Goal: Task Accomplishment & Management: Manage account settings

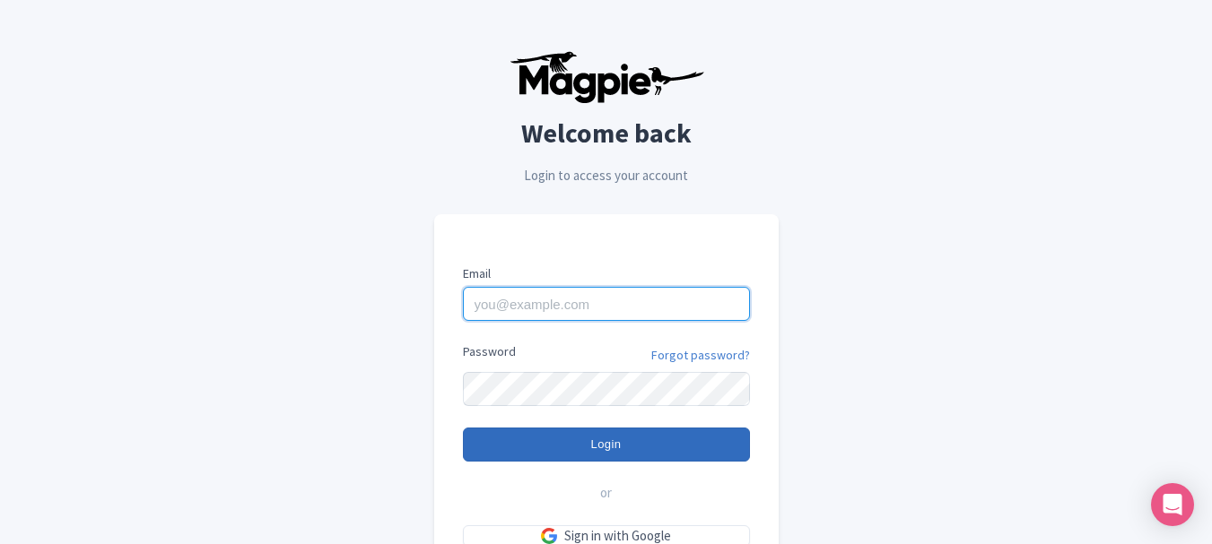
type input "giuseppe@secrettours.com"
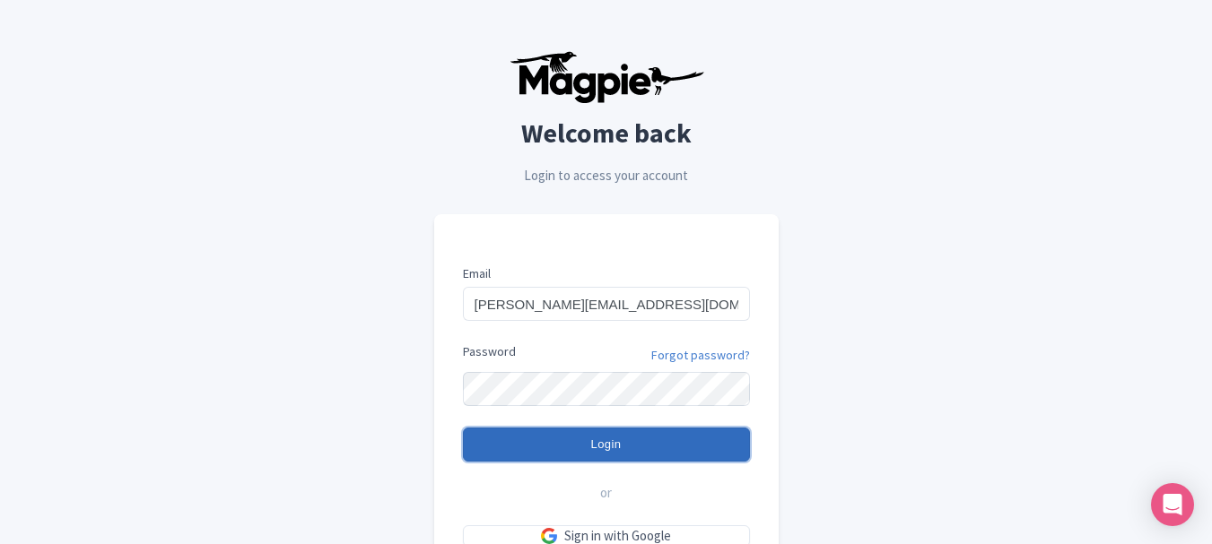
click at [611, 446] on input "Login" at bounding box center [606, 445] width 287 height 34
type input "Logging in..."
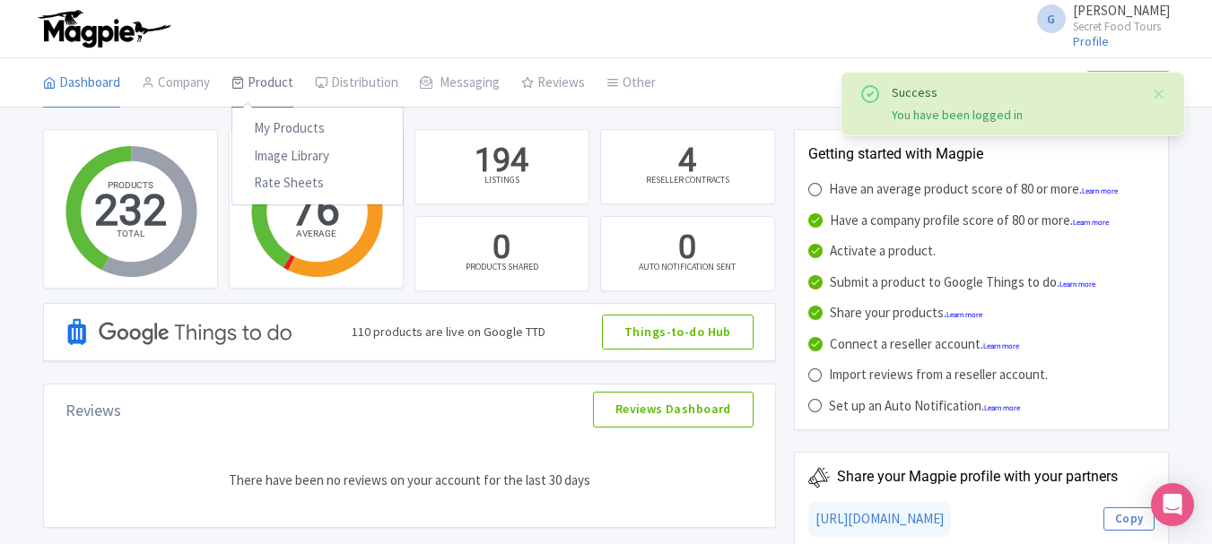
click at [283, 80] on link "Product" at bounding box center [262, 83] width 62 height 50
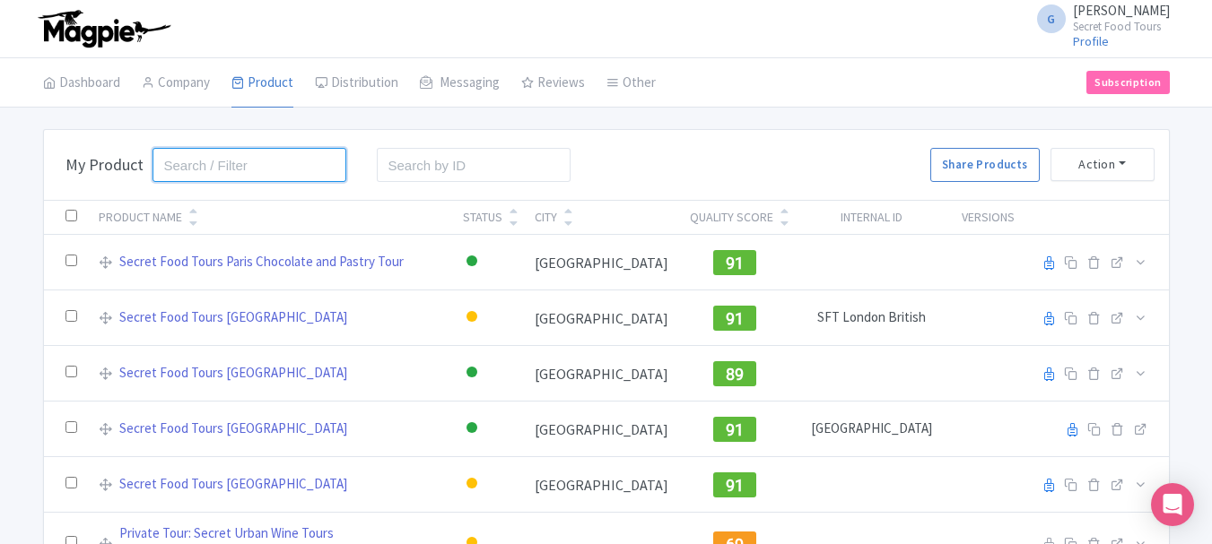
click at [269, 161] on input "search" at bounding box center [249, 165] width 195 height 34
type input "london"
click button "Search" at bounding box center [0, 0] width 0 height 0
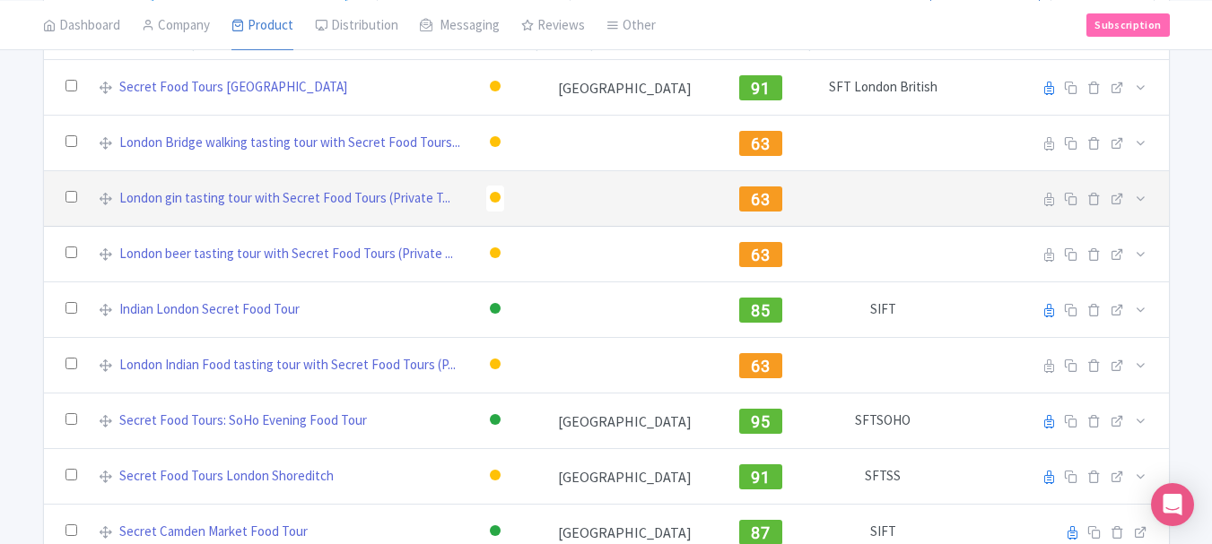
scroll to position [189, 0]
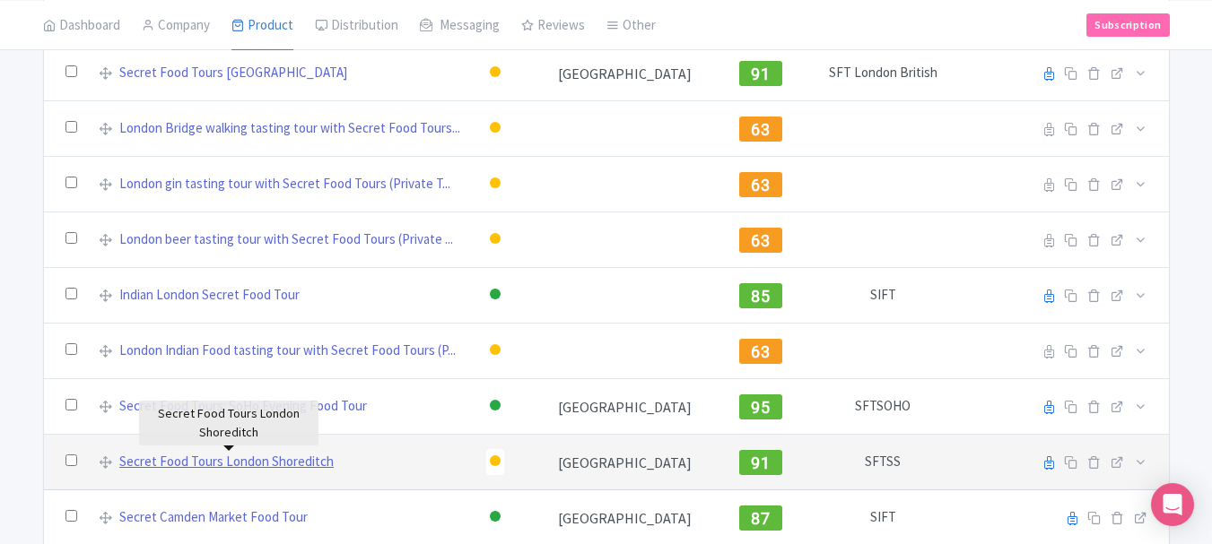
click at [258, 463] on link "Secret Food Tours London Shoreditch" at bounding box center [226, 462] width 214 height 21
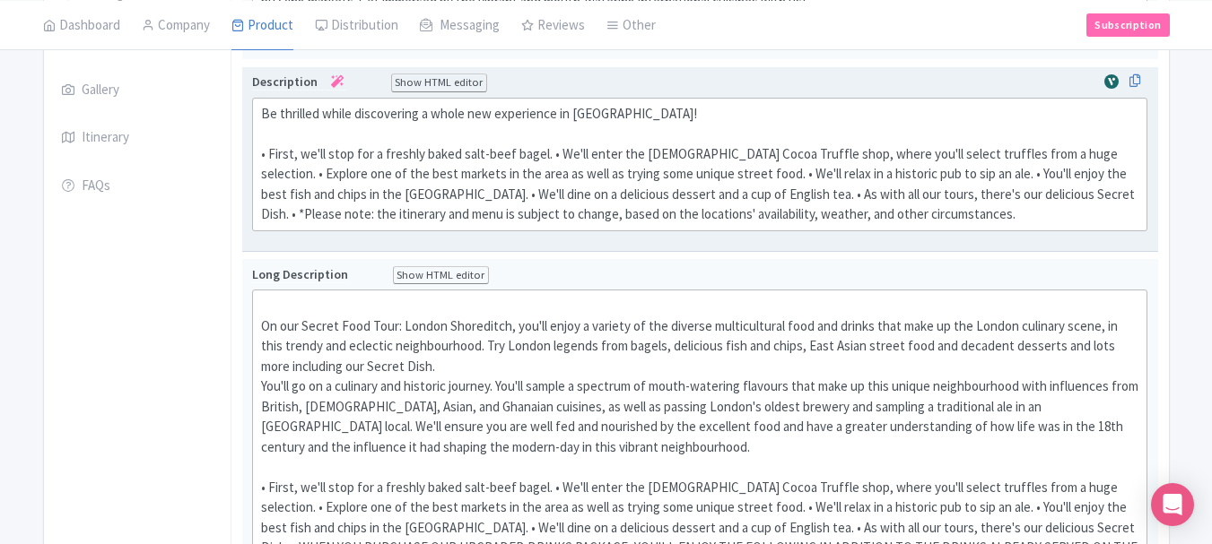
scroll to position [459, 0]
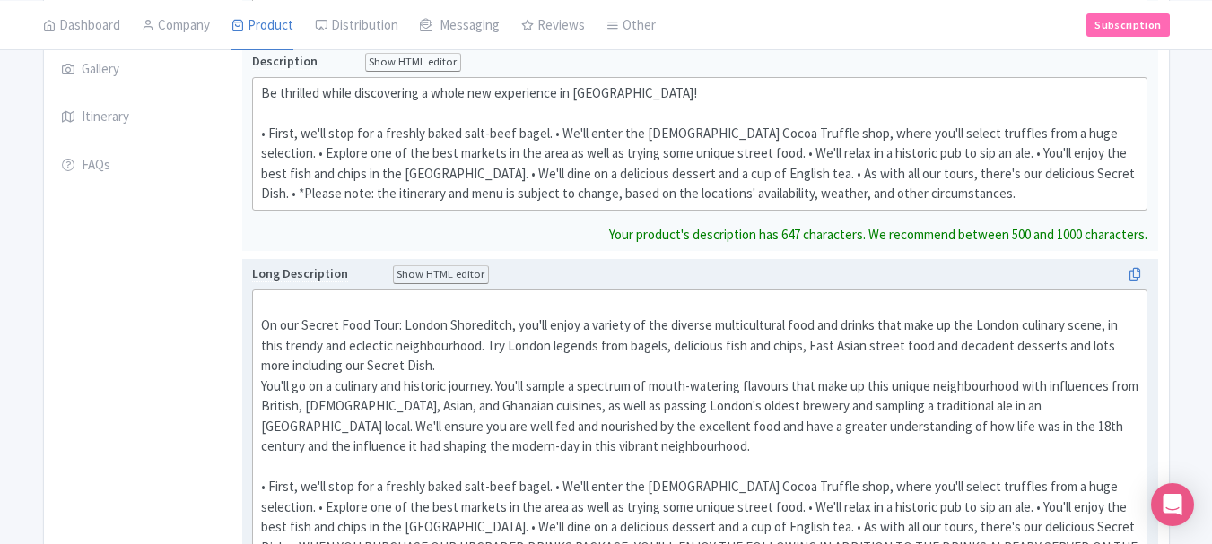
drag, startPoint x: 284, startPoint y: 134, endPoint x: 646, endPoint y: 296, distance: 396.2
click at [646, 296] on div "Secret Food Tours London Shoreditch Name * Secret Food Tours London Shoreditch …" at bounding box center [700, 404] width 916 height 1165
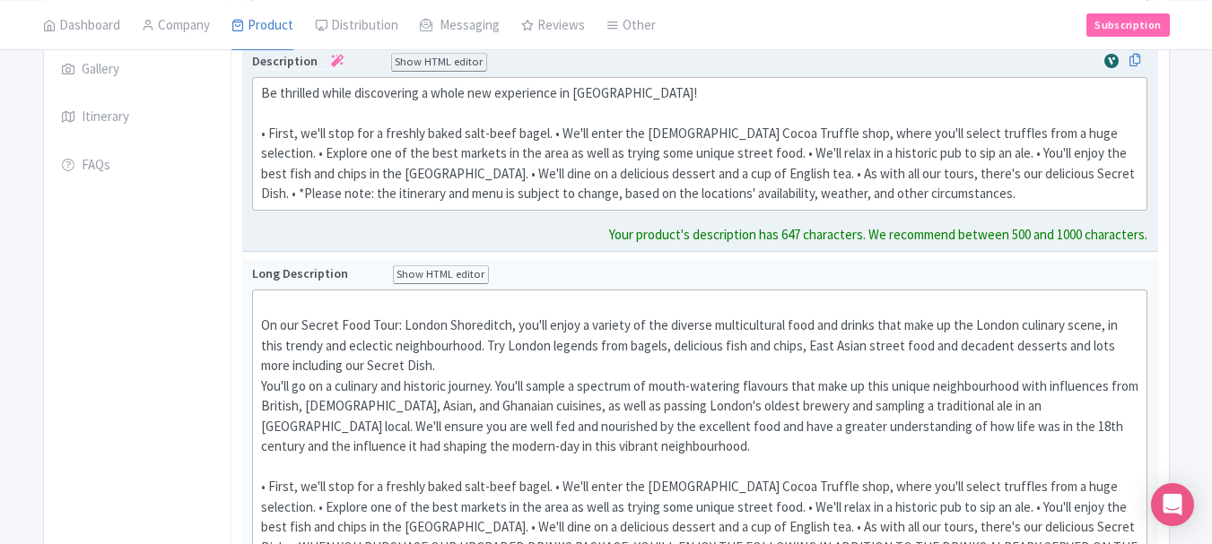
click at [982, 174] on div "Be thrilled while discovering a whole new experience in Shoreditch! • First, we…" at bounding box center [700, 143] width 878 height 121
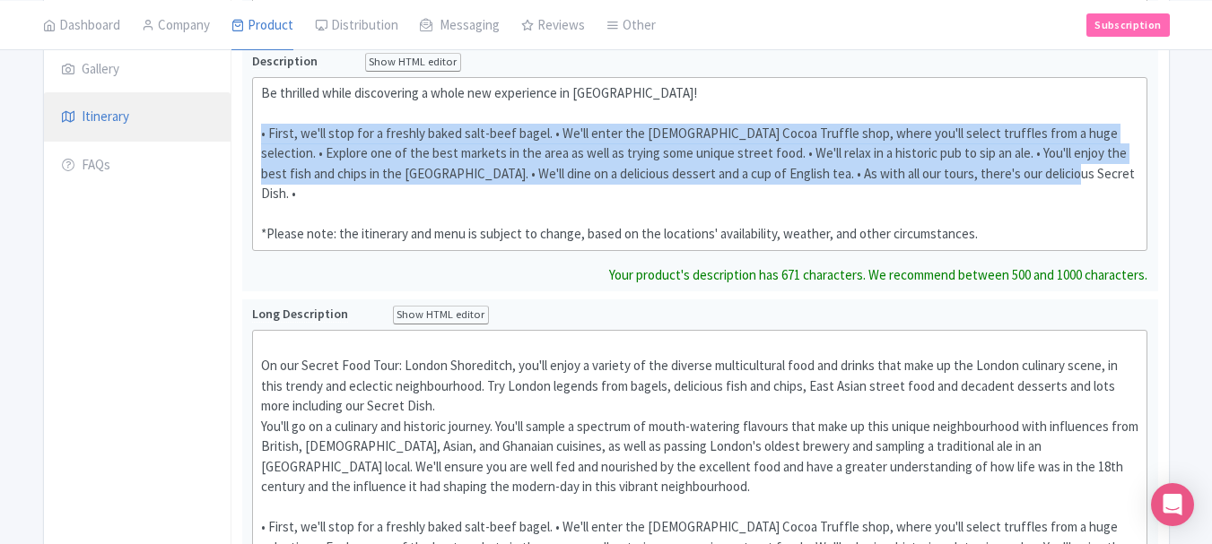
drag, startPoint x: 1017, startPoint y: 174, endPoint x: 210, endPoint y: 134, distance: 808.2
paste trix-editor "Start your journey with a taste of a freshly baked salt-beef bagel.</div><div>H…"
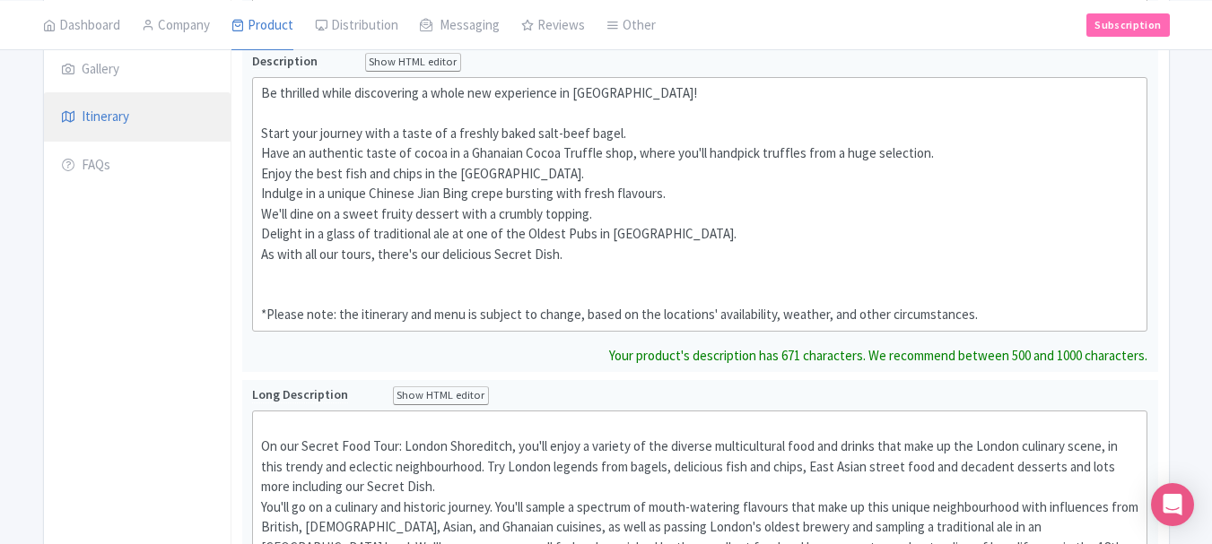
type trix-editor "<div>Be thrilled while discovering a whole new experience in Shoreditch!&nbsp;<…"
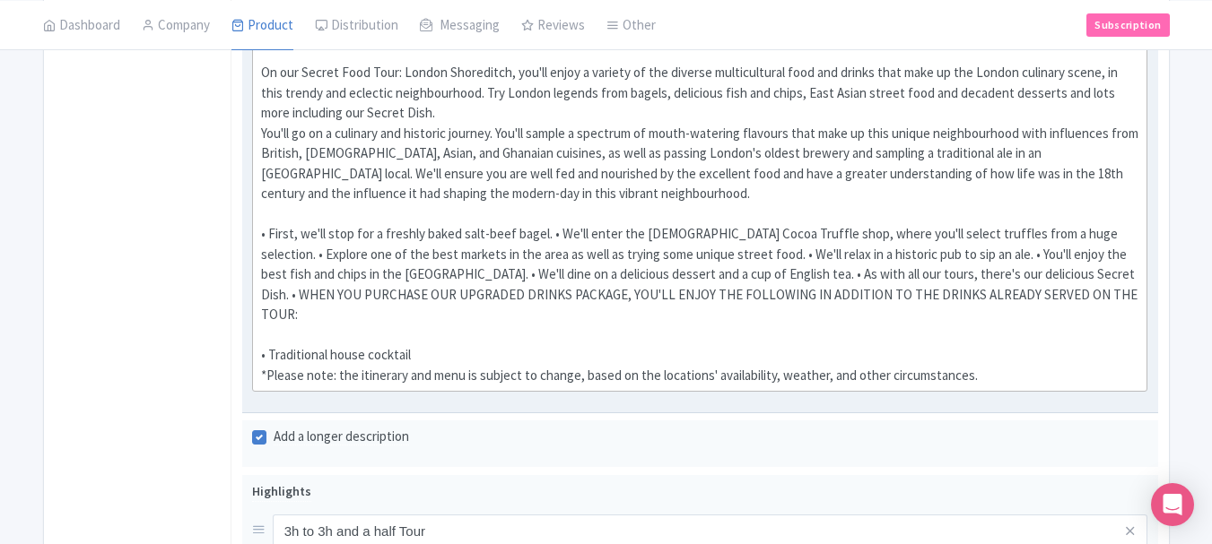
scroll to position [813, 0]
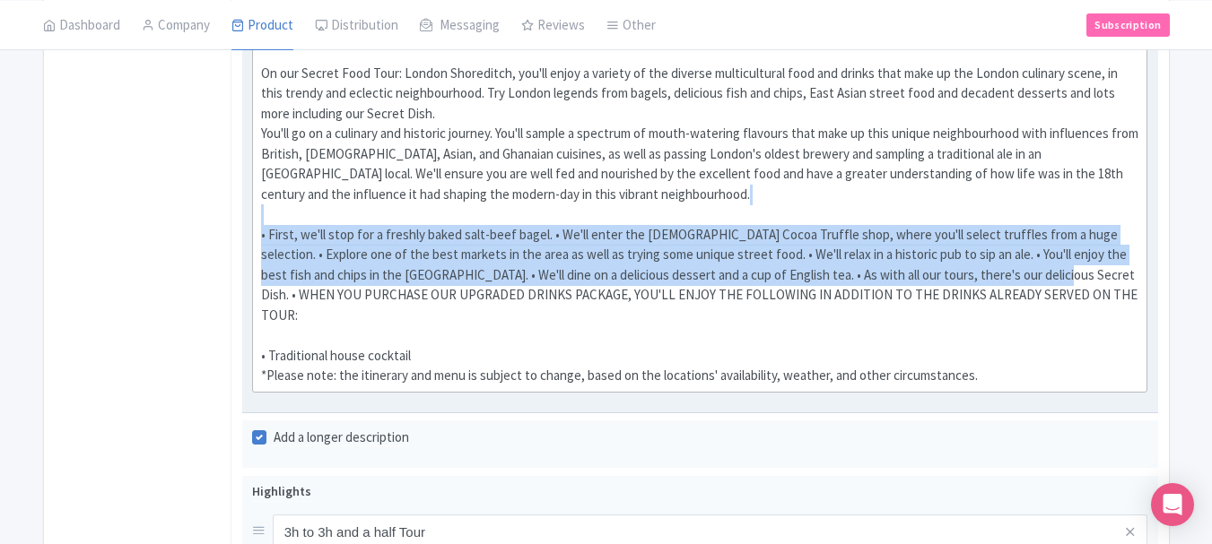
drag, startPoint x: 311, startPoint y: 215, endPoint x: 977, endPoint y: 276, distance: 668.2
click at [977, 276] on div "On our Secret Food Tour: London Shoreditch, you'll enjoy a variety of the diver…" at bounding box center [700, 214] width 878 height 343
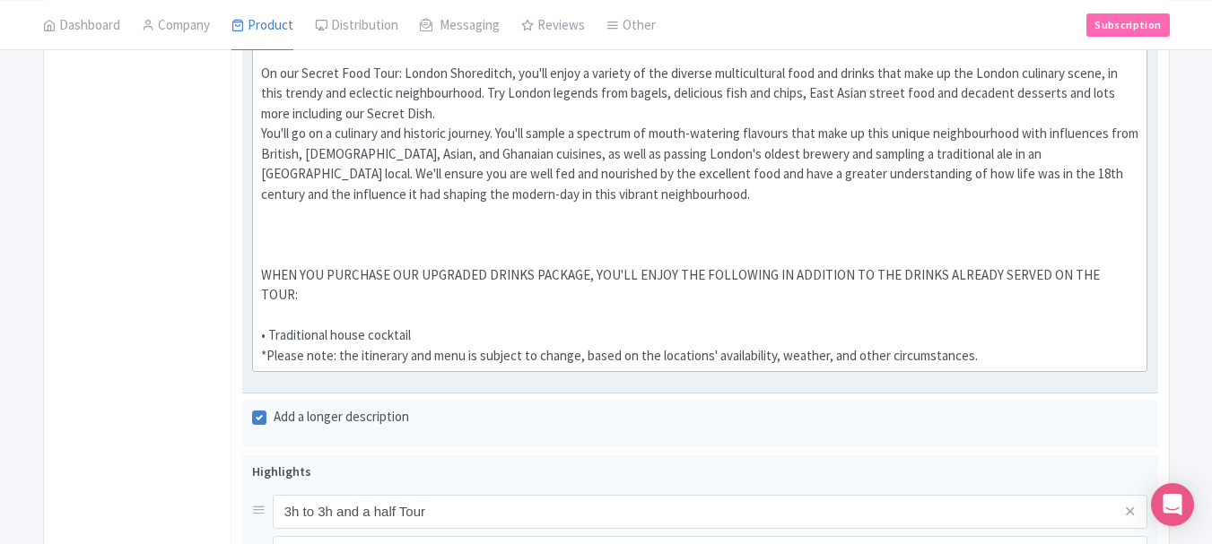
paste trix-editor "Start your journey with a taste of a freshly baked salt-beef bagel.</div><div>H…"
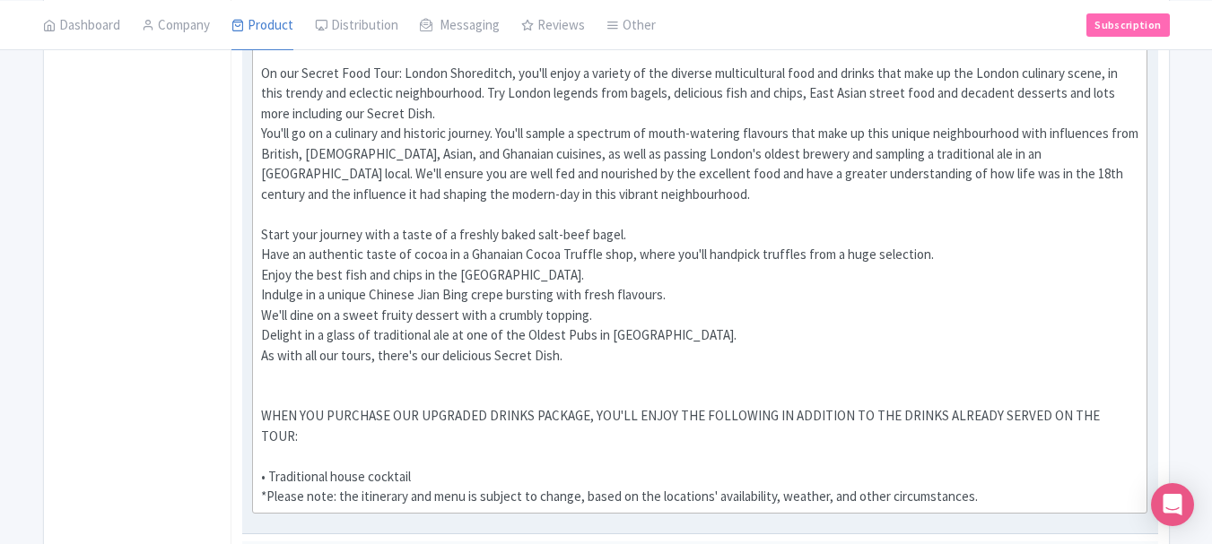
type trix-editor "<div><br>On our Secret Food Tour: London Shoreditch, you'll enjoy a variety of …"
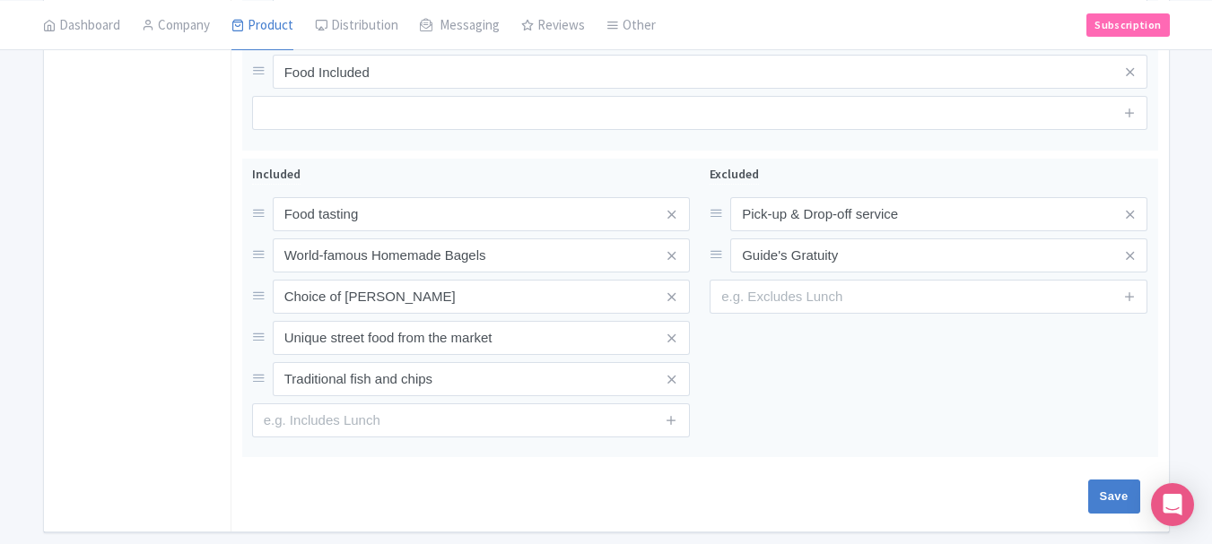
scroll to position [1564, 0]
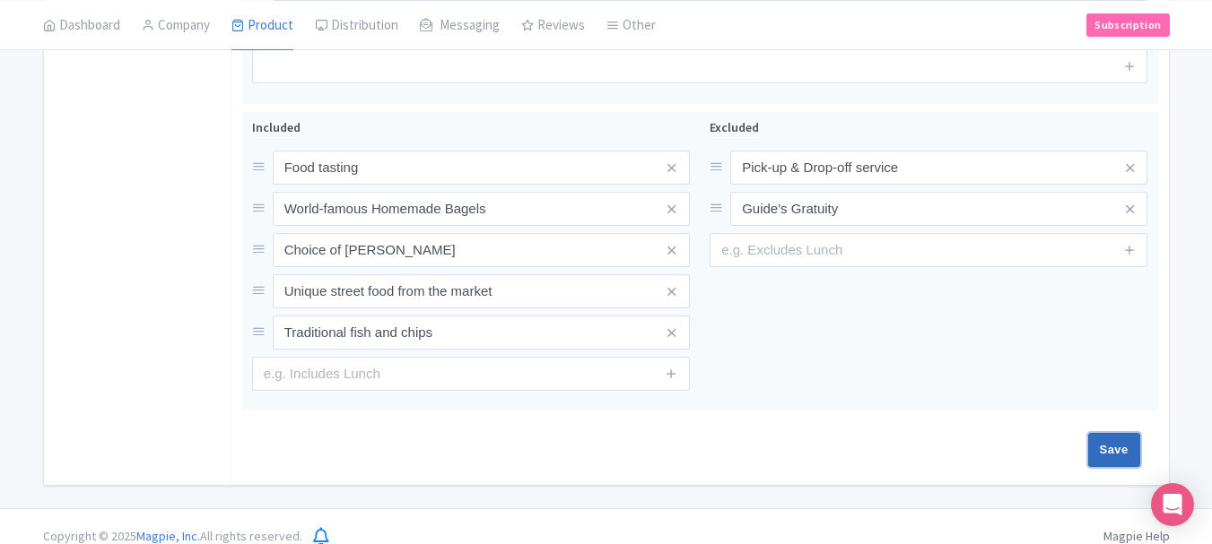
click at [1100, 433] on input "Save" at bounding box center [1114, 450] width 52 height 34
type input "Saving..."
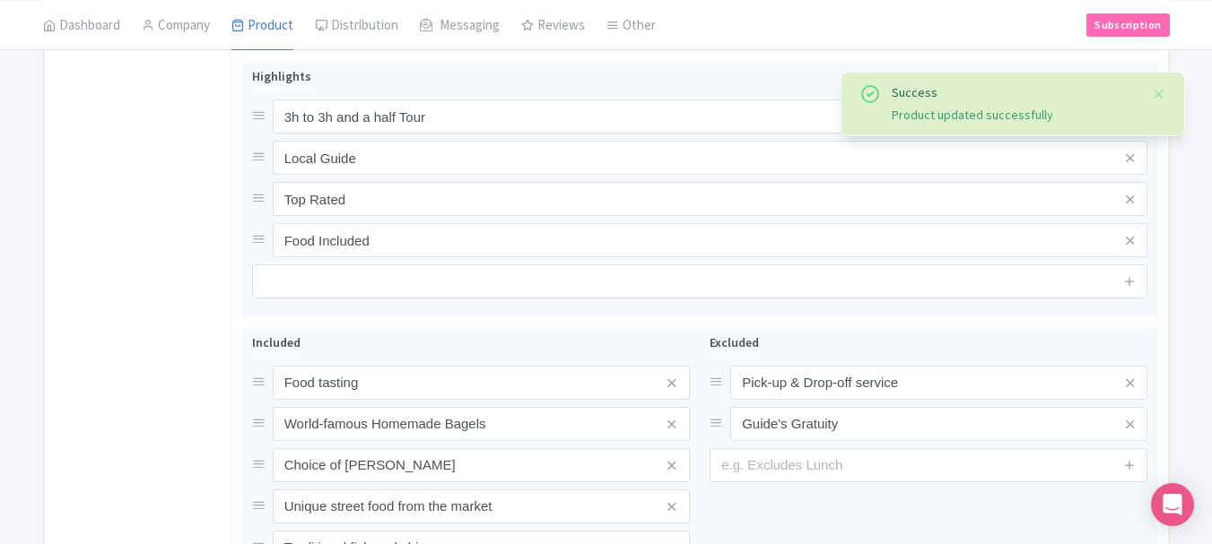
scroll to position [1262, 0]
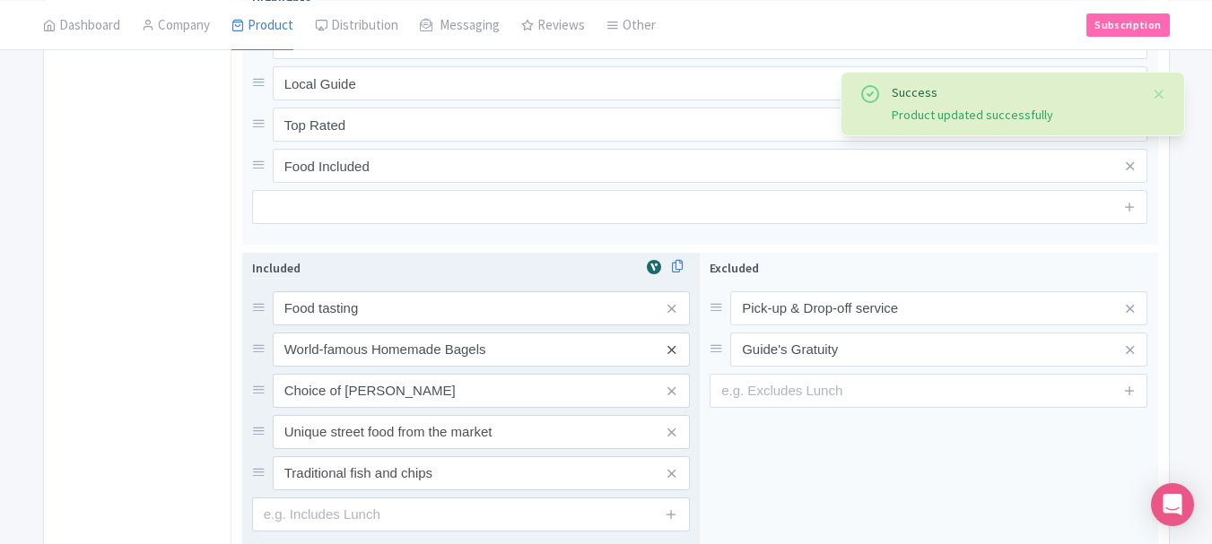
click at [672, 343] on icon at bounding box center [671, 349] width 8 height 13
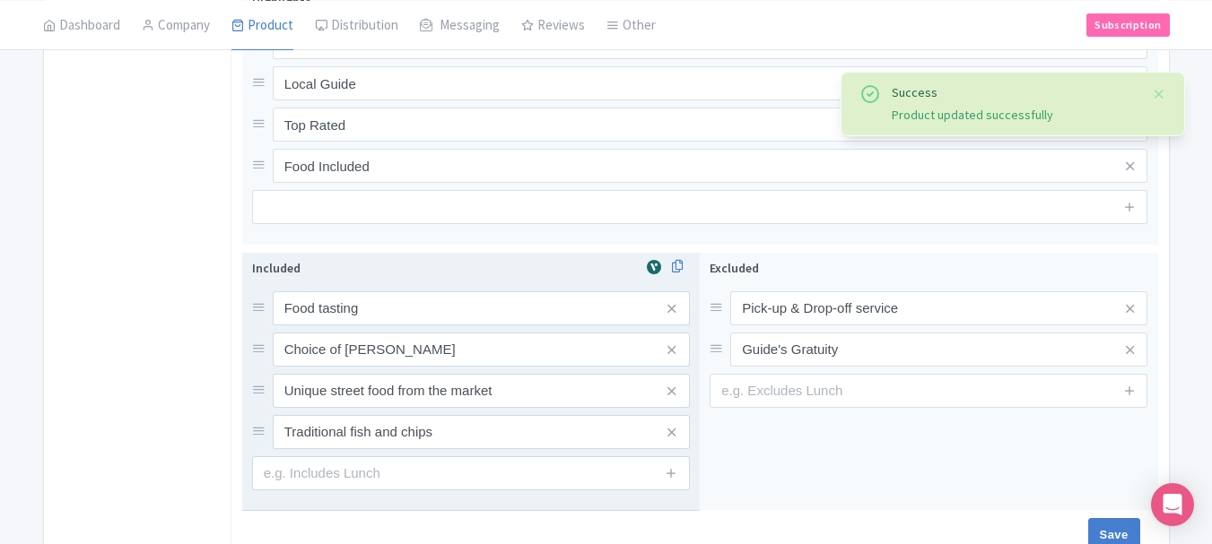
click at [672, 343] on icon at bounding box center [671, 349] width 8 height 13
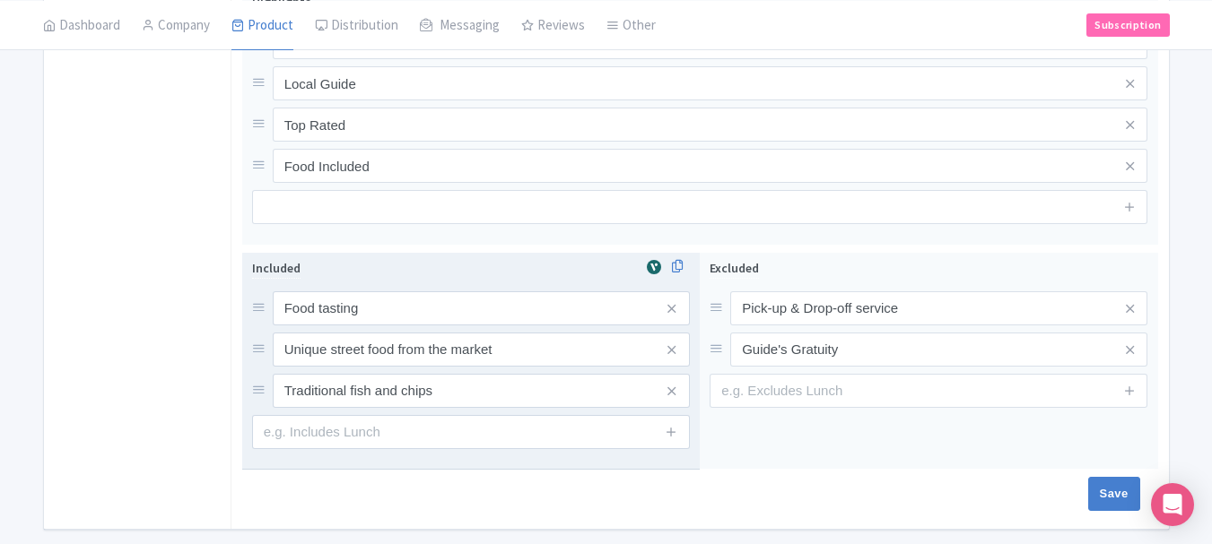
scroll to position [1306, 0]
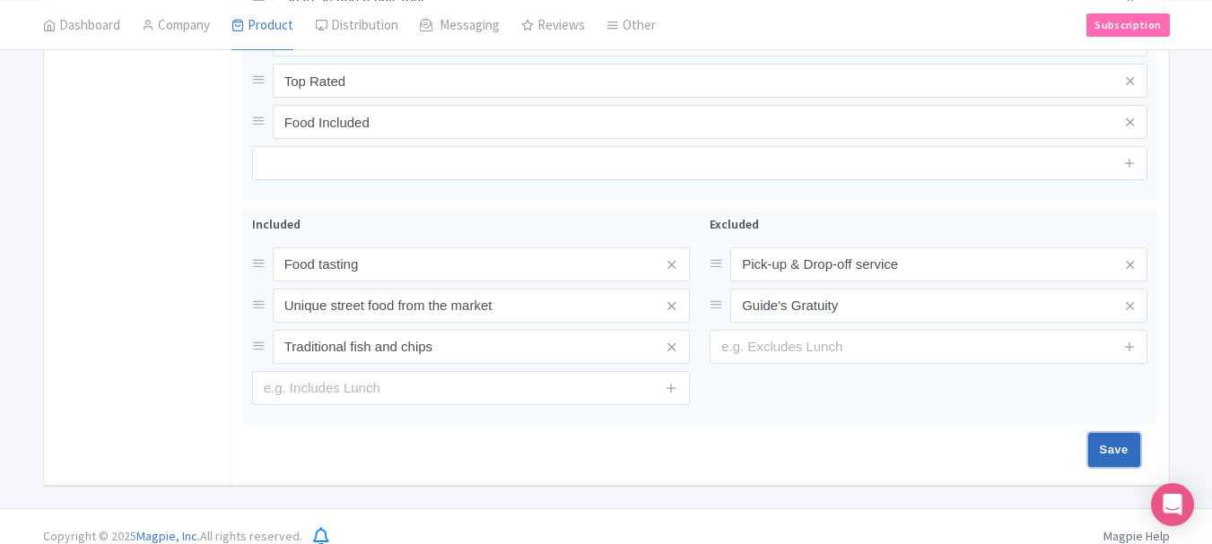
click at [1108, 441] on input "Save" at bounding box center [1114, 450] width 52 height 34
type input "Saving..."
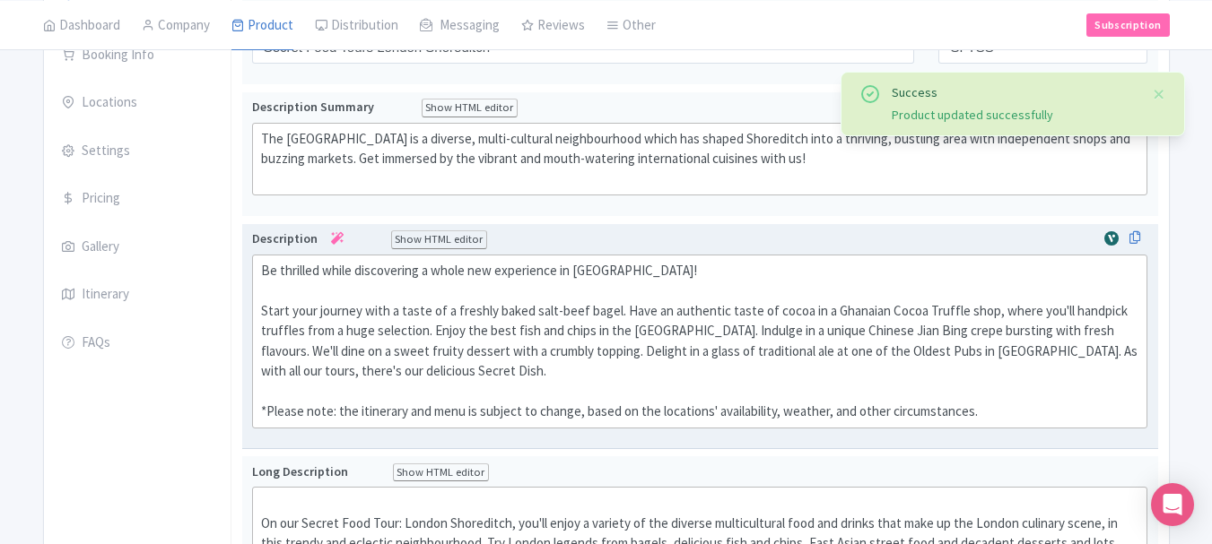
scroll to position [282, 0]
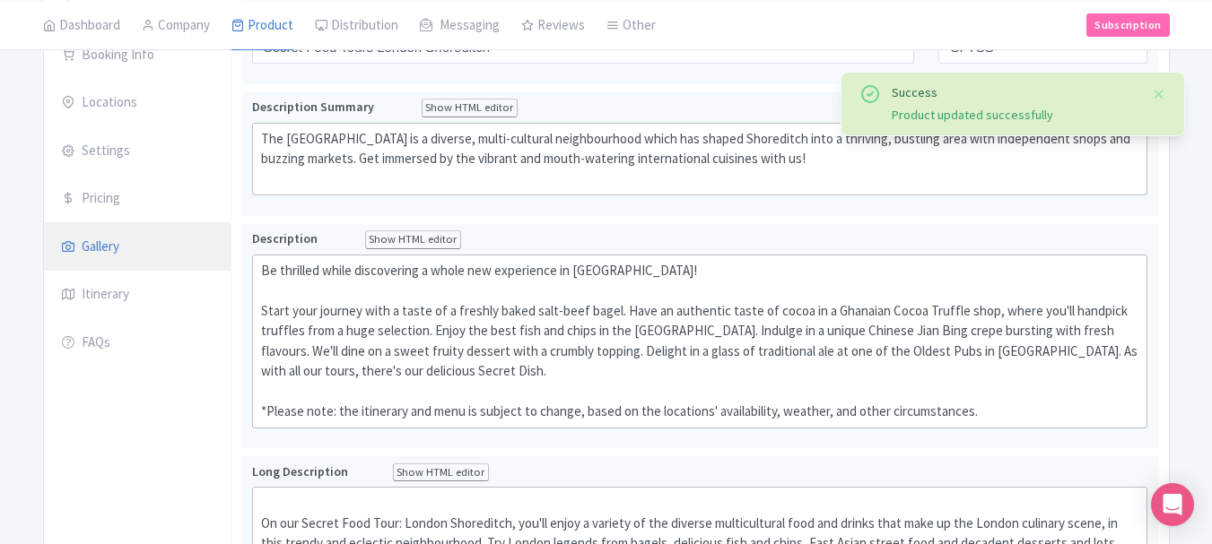
click at [109, 245] on link "Gallery" at bounding box center [137, 247] width 187 height 50
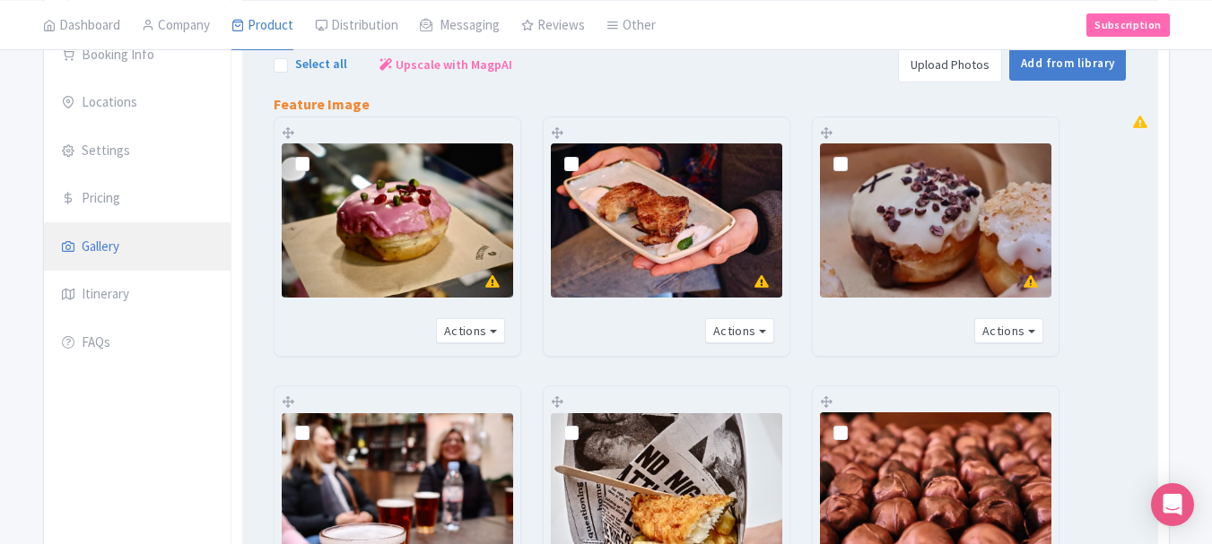
click at [317, 154] on label at bounding box center [317, 154] width 0 height 0
click at [317, 155] on input "checkbox" at bounding box center [323, 149] width 12 height 12
checkbox input "true"
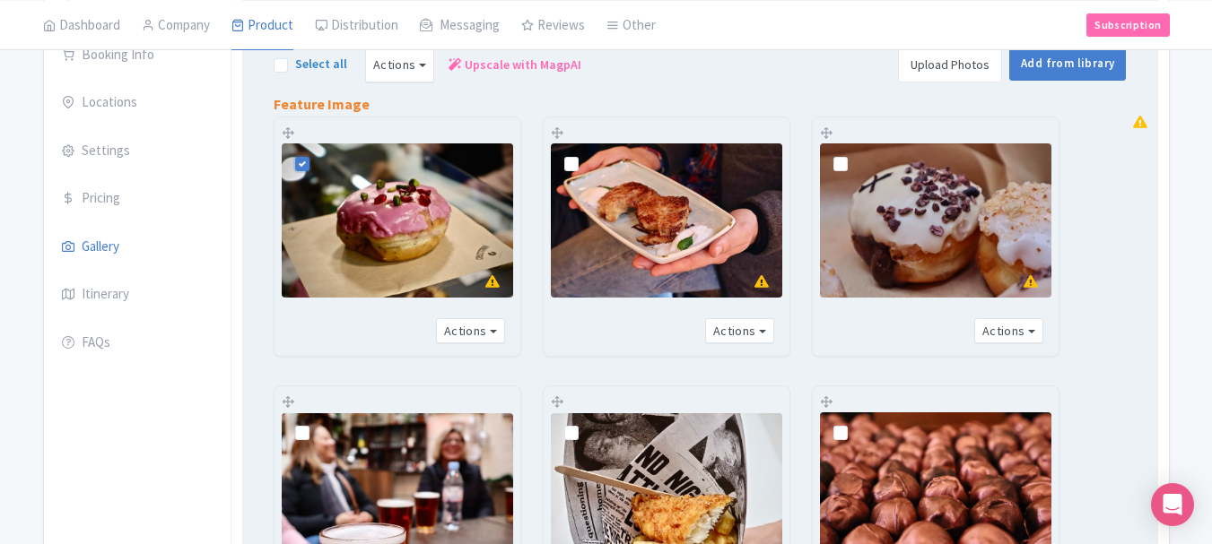
click at [586, 154] on label at bounding box center [586, 154] width 0 height 0
click at [586, 155] on input "checkbox" at bounding box center [592, 149] width 12 height 12
checkbox input "true"
click at [855, 154] on label at bounding box center [855, 154] width 0 height 0
click at [855, 155] on input "checkbox" at bounding box center [861, 149] width 12 height 12
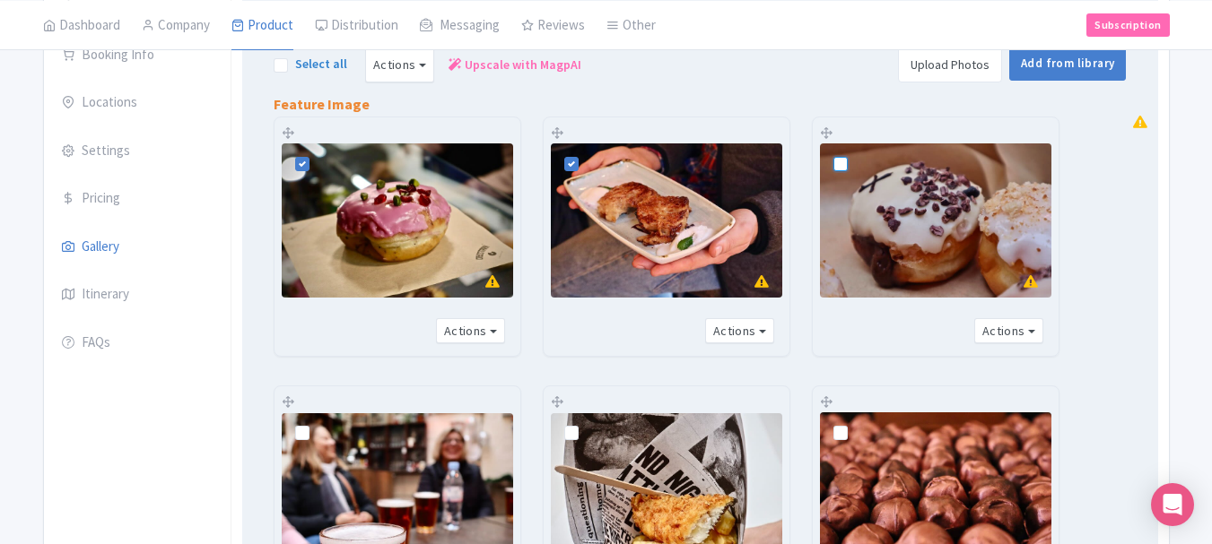
checkbox input "true"
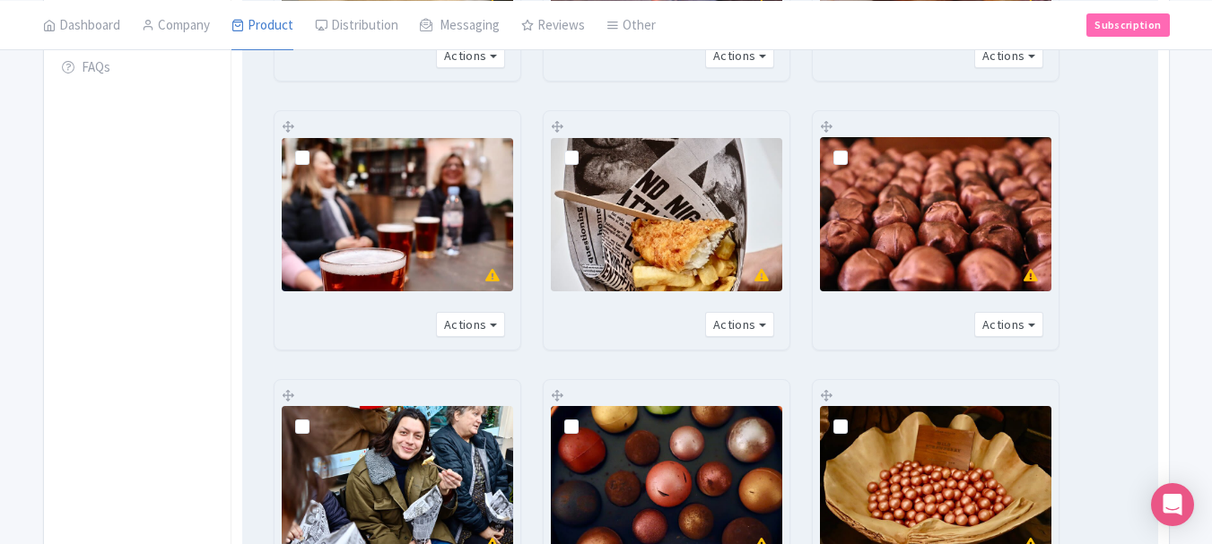
scroll to position [559, 0]
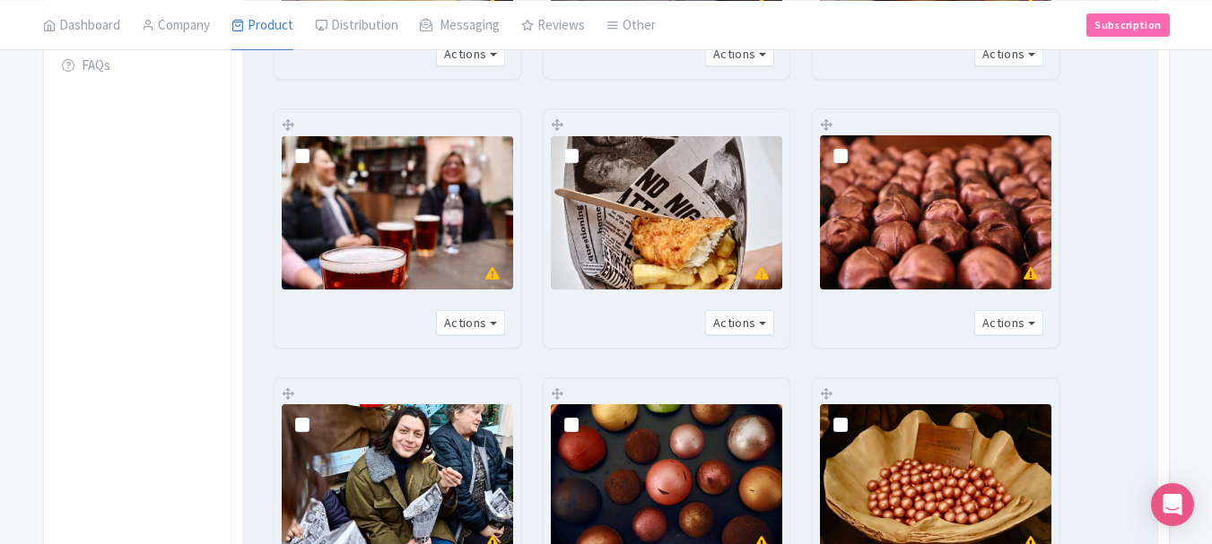
click at [317, 146] on label at bounding box center [317, 146] width 0 height 0
click at [317, 147] on input "checkbox" at bounding box center [323, 141] width 12 height 12
checkbox input "true"
click at [586, 146] on label at bounding box center [586, 146] width 0 height 0
click at [586, 147] on input "checkbox" at bounding box center [592, 141] width 12 height 12
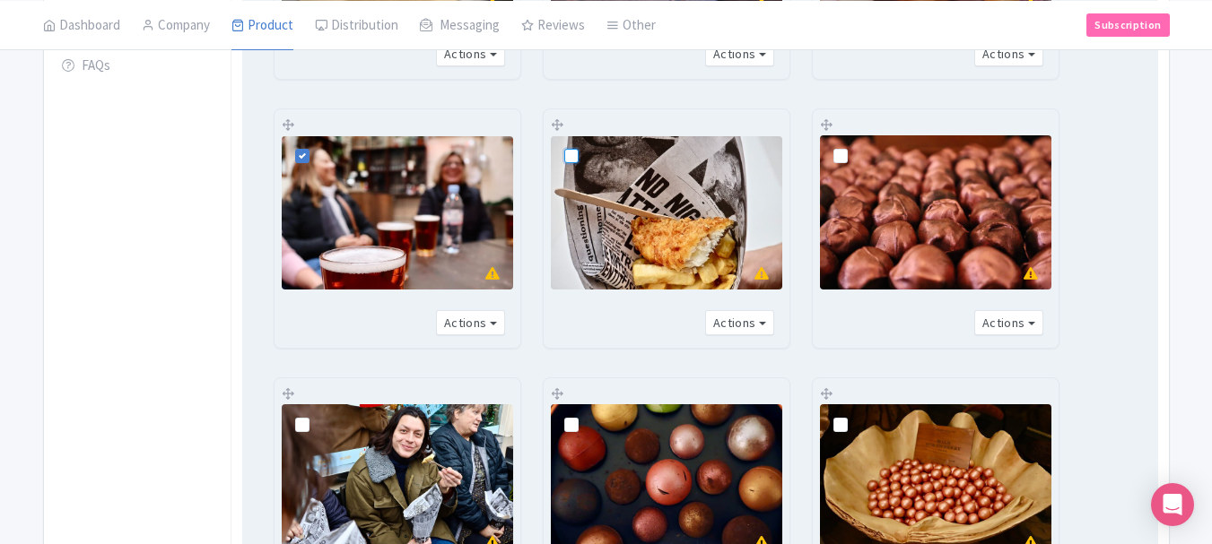
checkbox input "true"
click at [855, 146] on label at bounding box center [855, 146] width 0 height 0
click at [855, 147] on input "checkbox" at bounding box center [861, 141] width 12 height 12
checkbox input "true"
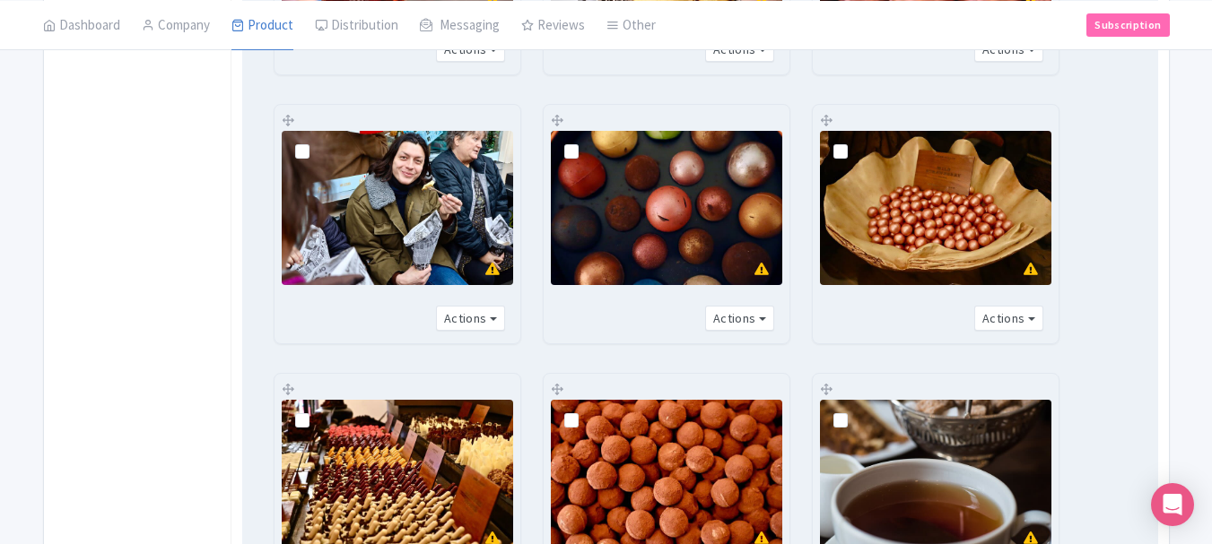
scroll to position [835, 0]
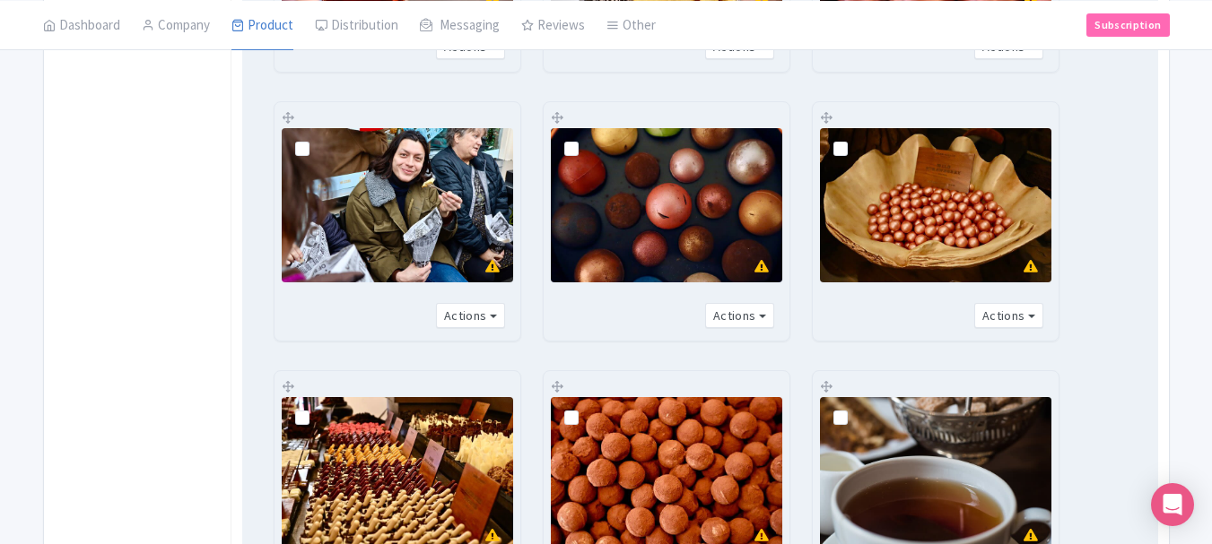
drag, startPoint x: 571, startPoint y: 152, endPoint x: 866, endPoint y: 157, distance: 295.1
click at [586, 139] on label at bounding box center [586, 139] width 0 height 0
click at [586, 140] on input "checkbox" at bounding box center [592, 134] width 12 height 12
checkbox input "true"
click at [855, 139] on label at bounding box center [855, 139] width 0 height 0
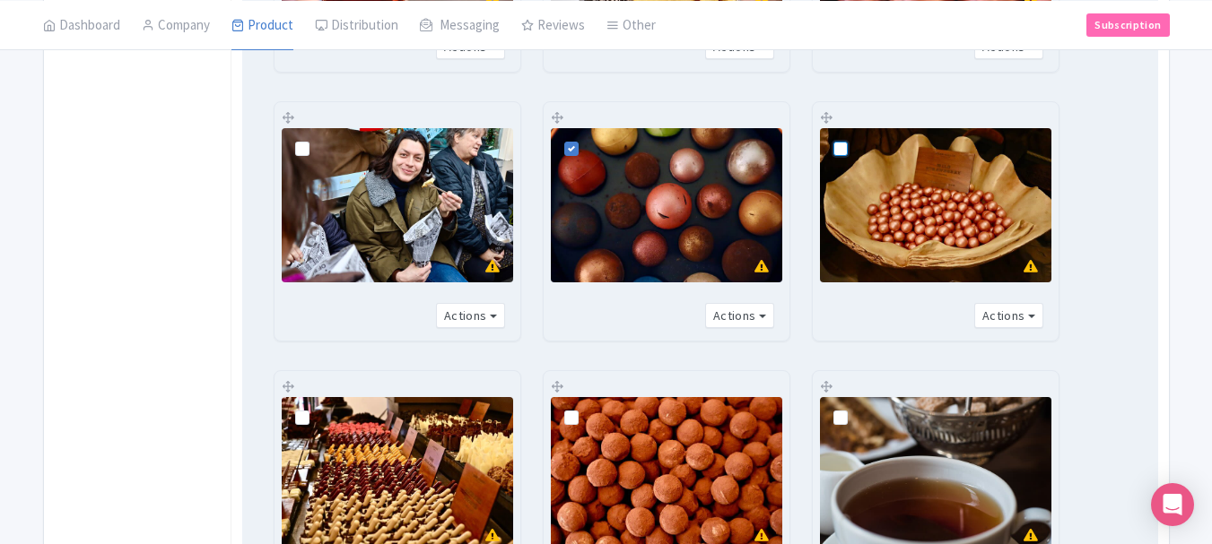
click at [855, 140] on input "checkbox" at bounding box center [861, 134] width 12 height 12
checkbox input "true"
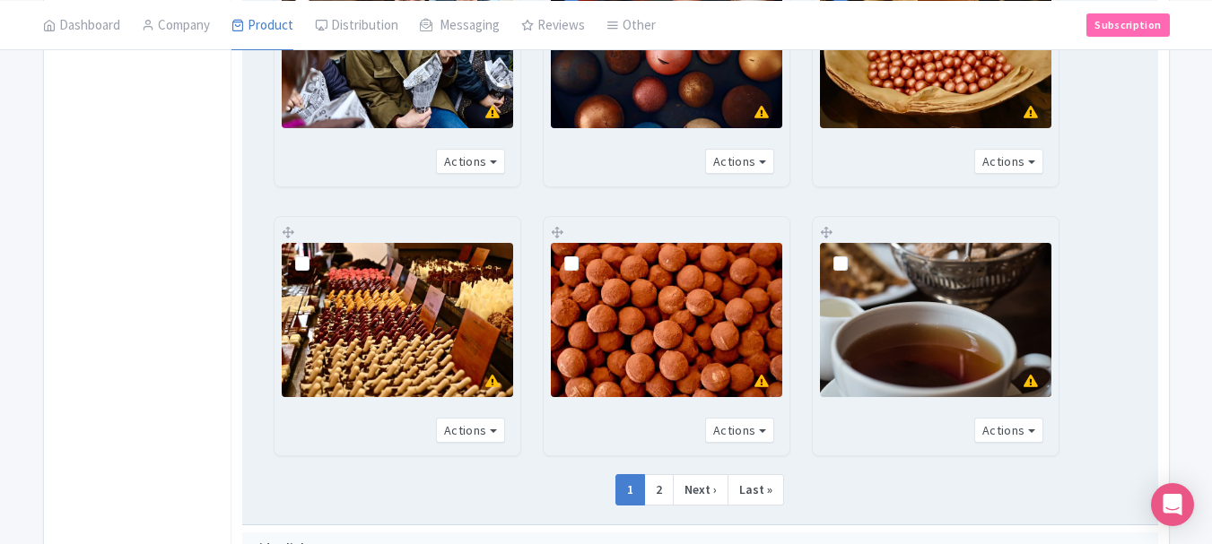
scroll to position [1012, 0]
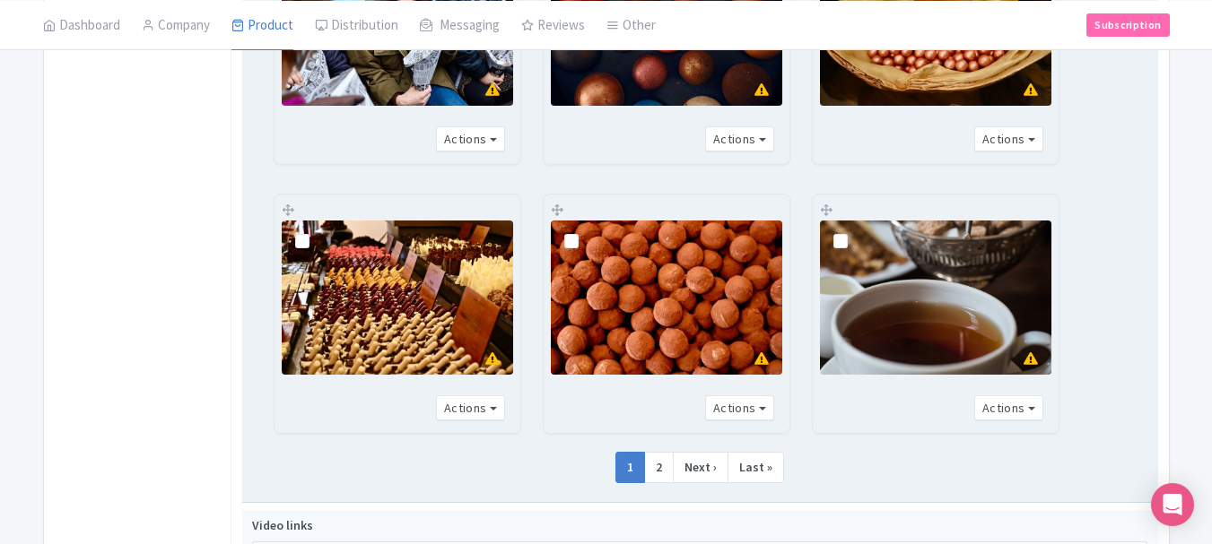
click at [317, 231] on label at bounding box center [317, 231] width 0 height 0
click at [317, 232] on input "checkbox" at bounding box center [323, 227] width 12 height 12
checkbox input "true"
click at [586, 231] on label at bounding box center [586, 231] width 0 height 0
click at [586, 232] on input "checkbox" at bounding box center [592, 227] width 12 height 12
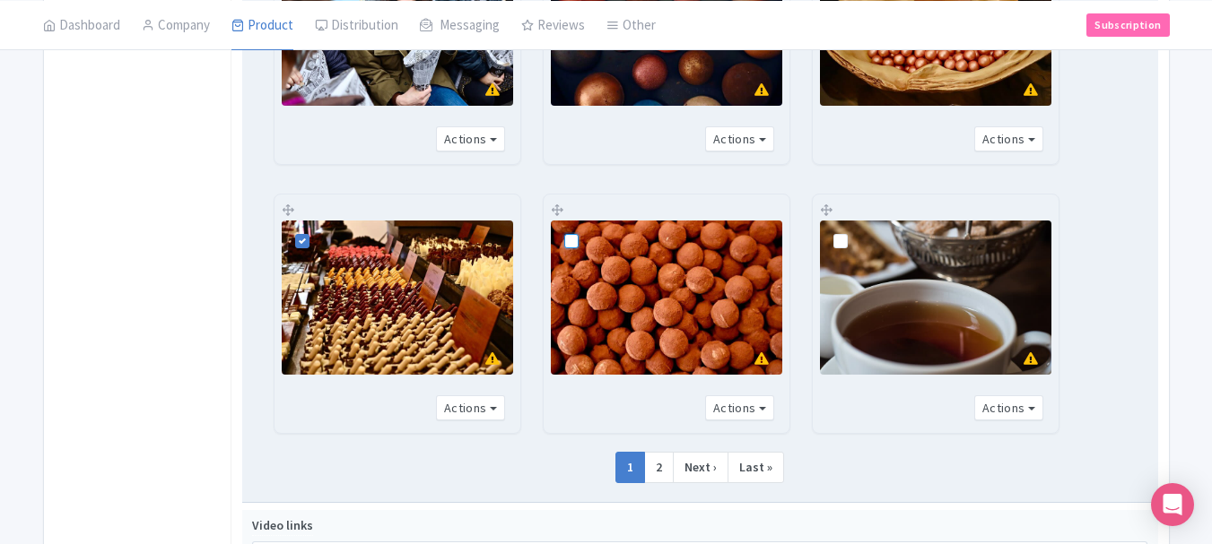
checkbox input "true"
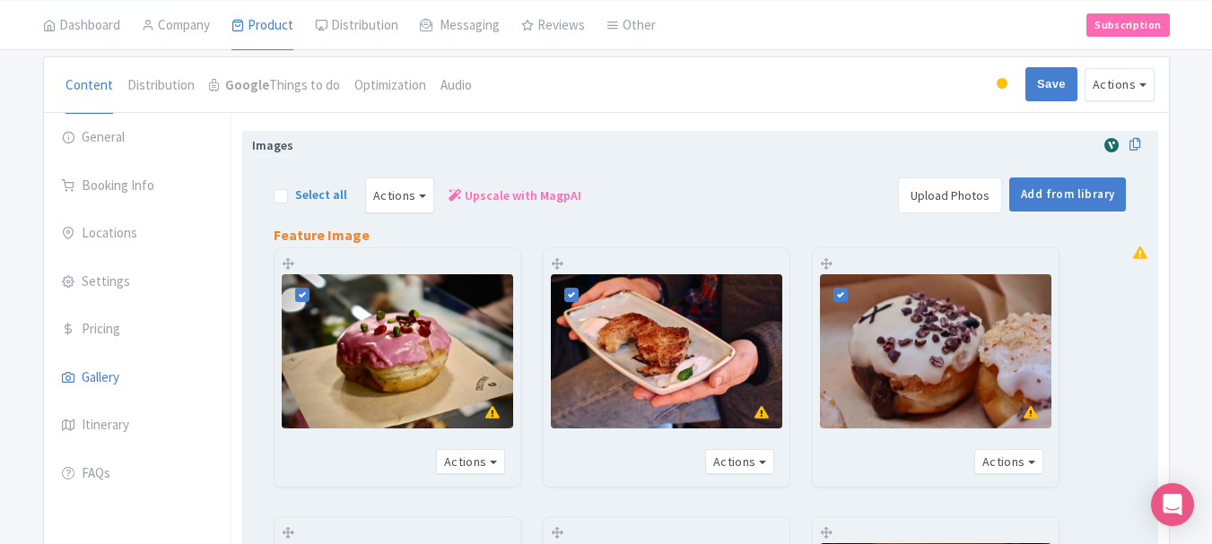
scroll to position [149, 0]
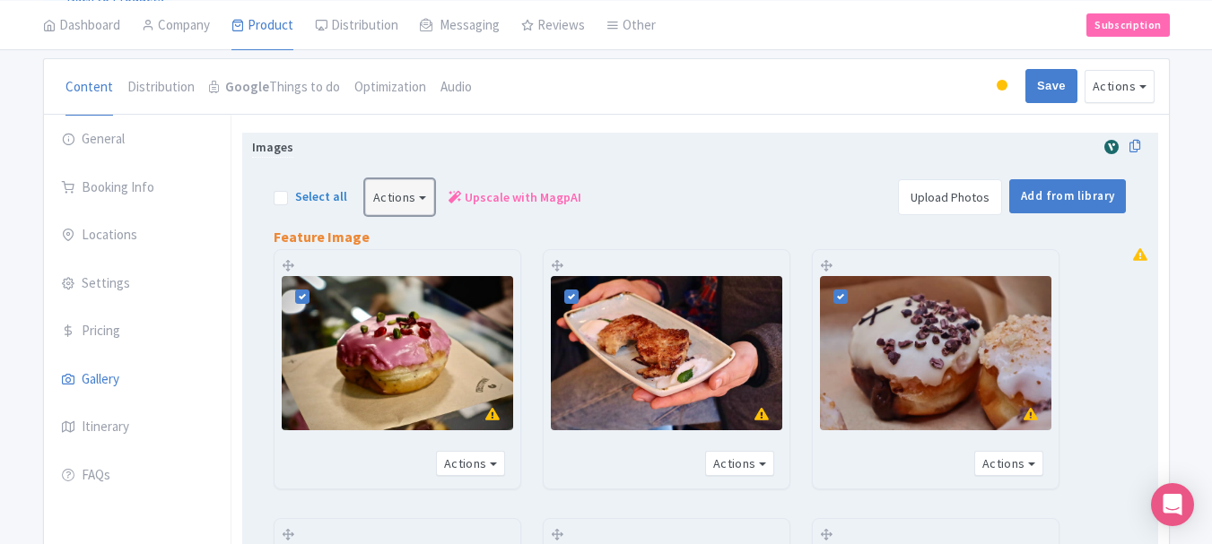
click at [387, 196] on button "Actions" at bounding box center [400, 197] width 70 height 36
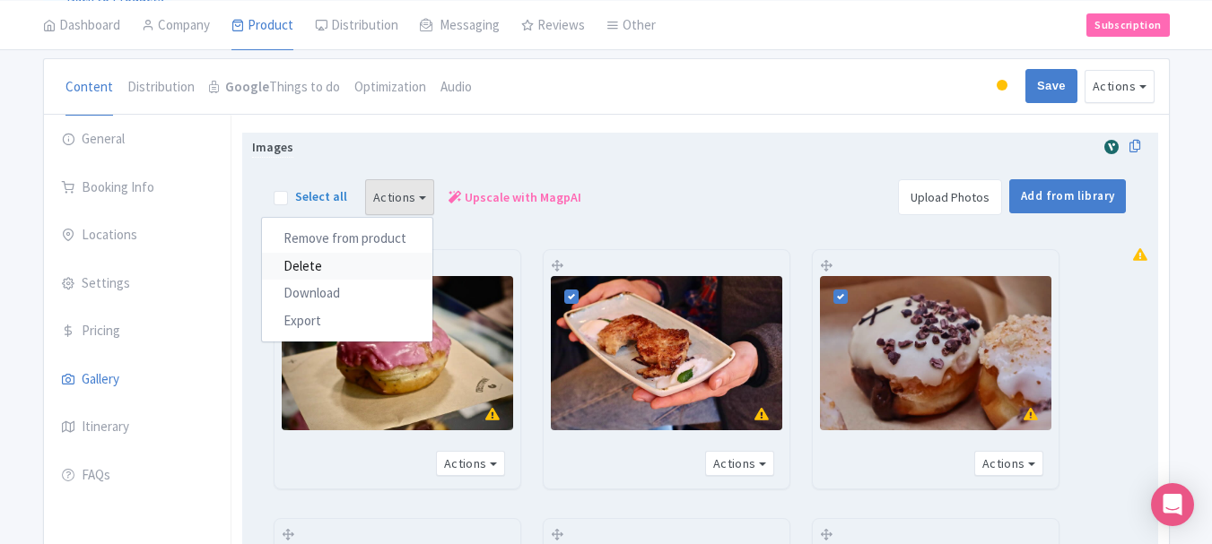
click at [368, 266] on link "Delete" at bounding box center [347, 267] width 170 height 28
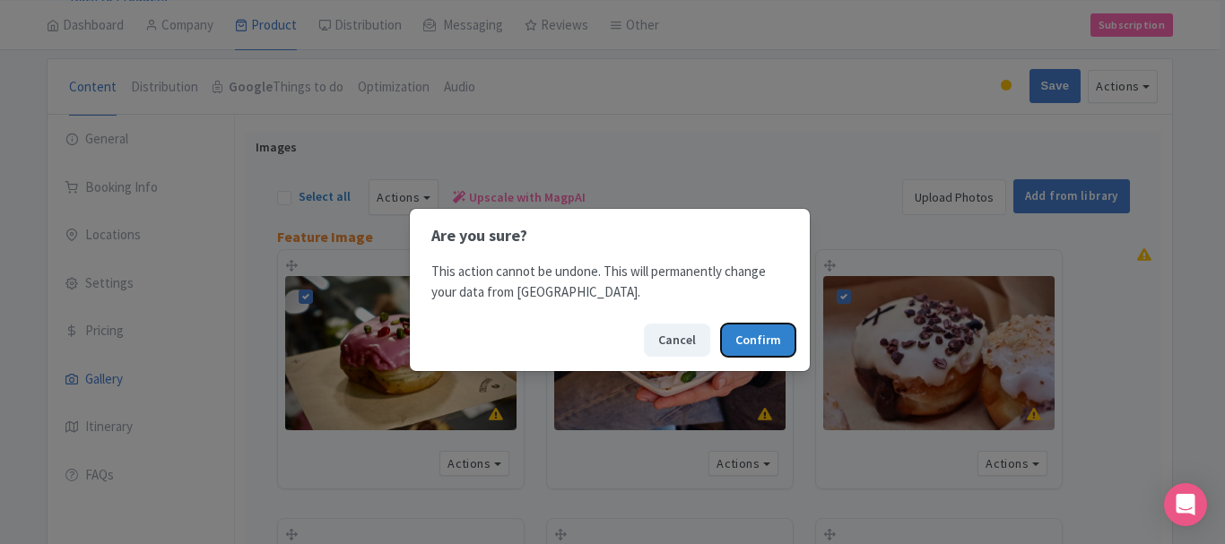
click at [758, 347] on button "Confirm" at bounding box center [758, 340] width 74 height 33
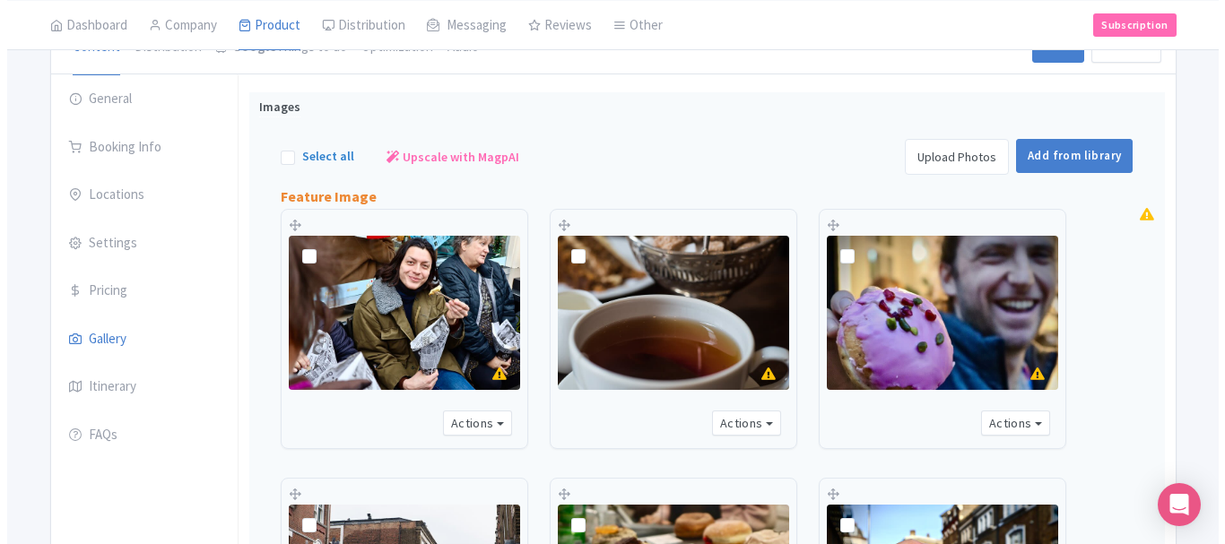
scroll to position [191, 0]
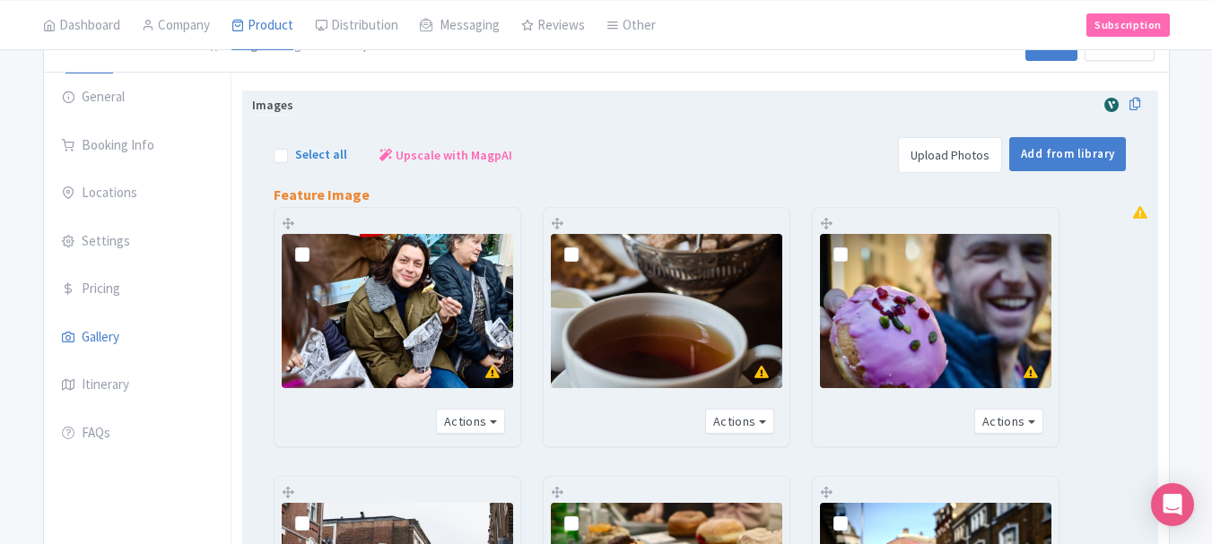
click at [952, 154] on link "Upload Photos" at bounding box center [950, 155] width 104 height 36
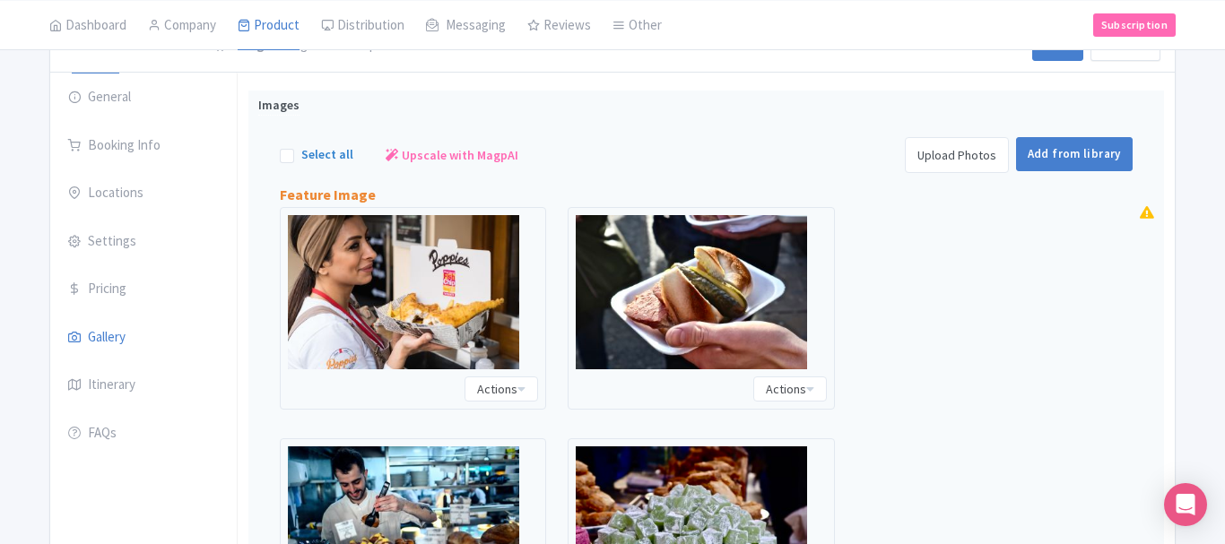
scroll to position [282, 0]
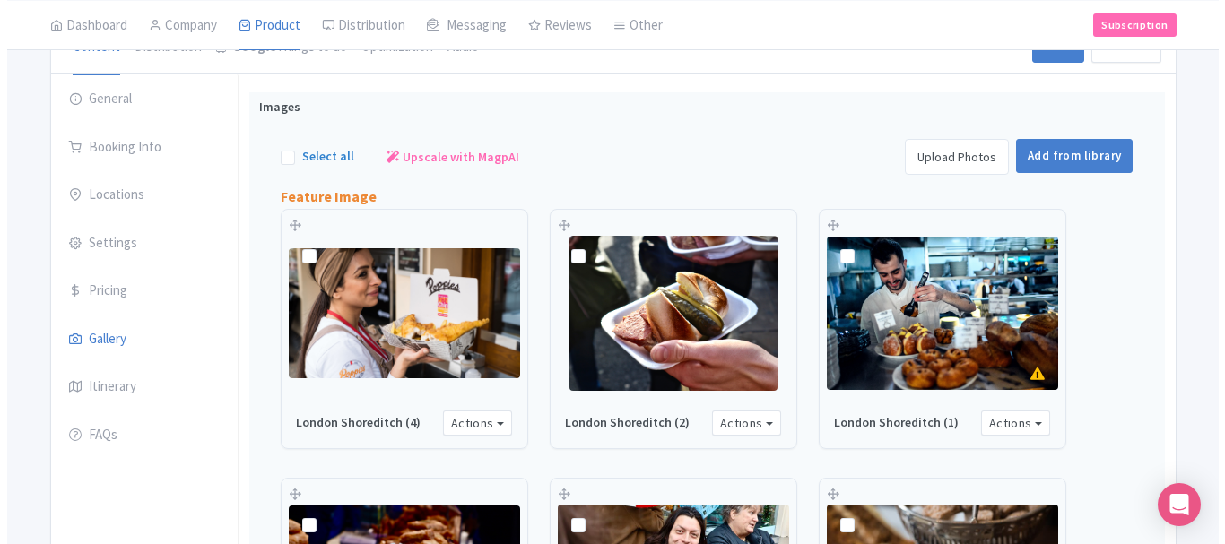
scroll to position [189, 0]
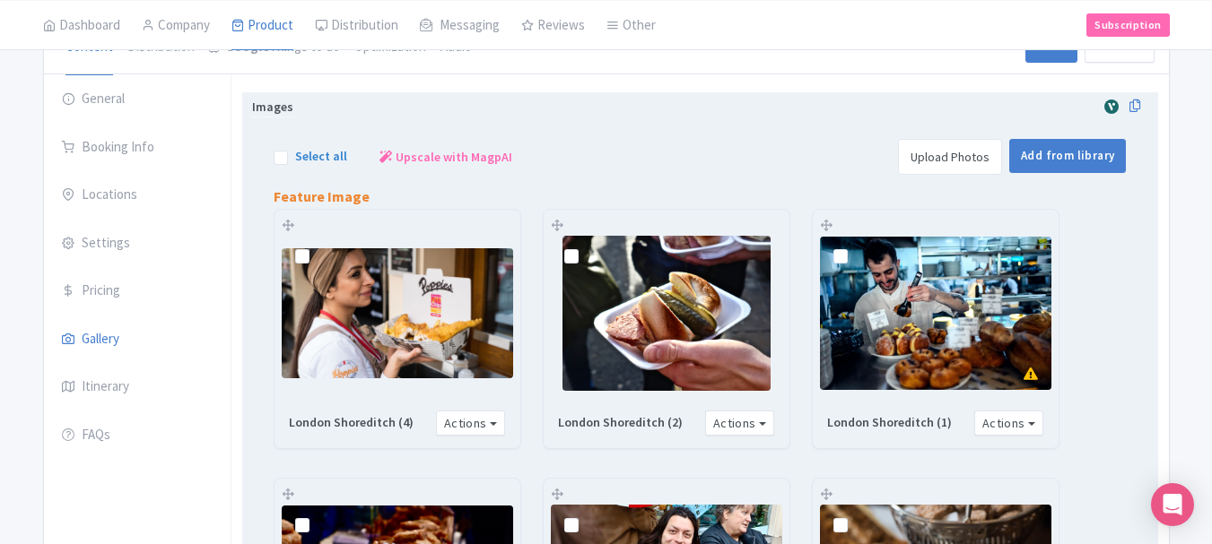
click at [980, 156] on link "Upload Photos" at bounding box center [950, 157] width 104 height 36
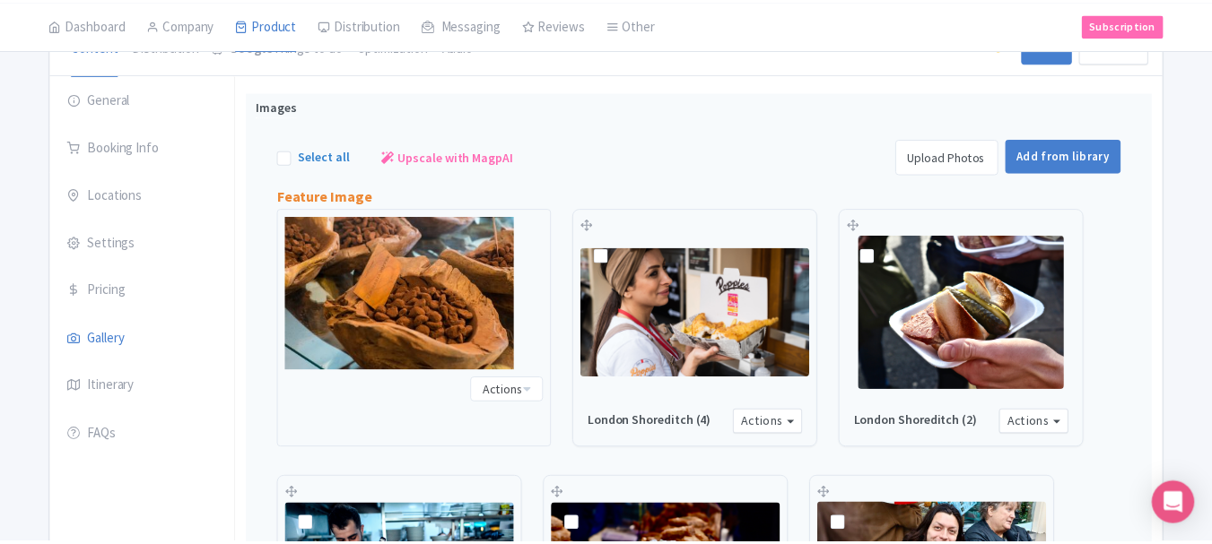
scroll to position [282, 0]
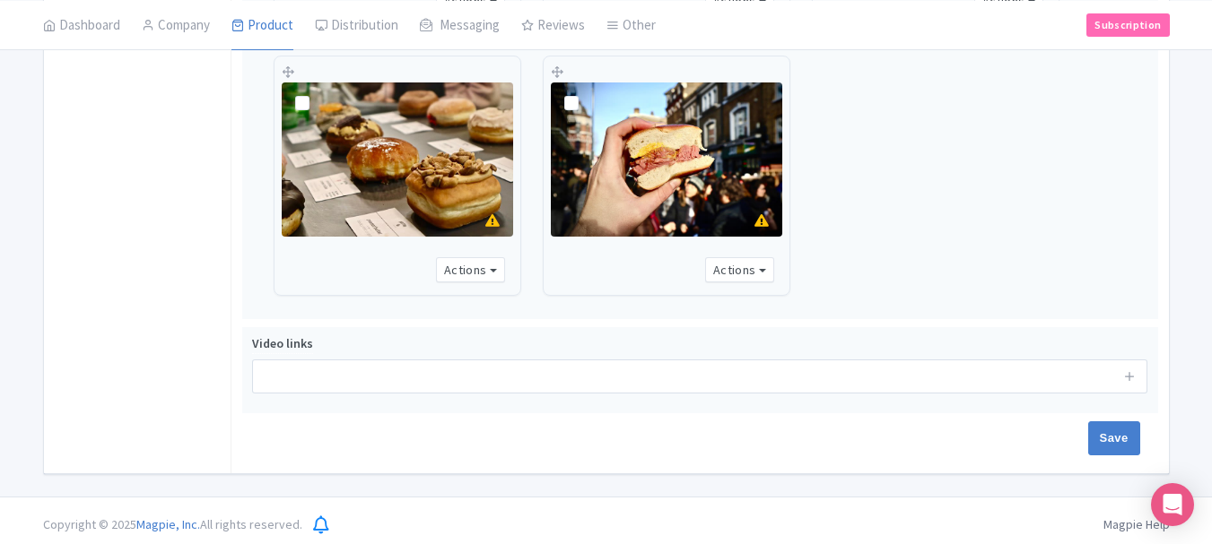
scroll to position [1158, 0]
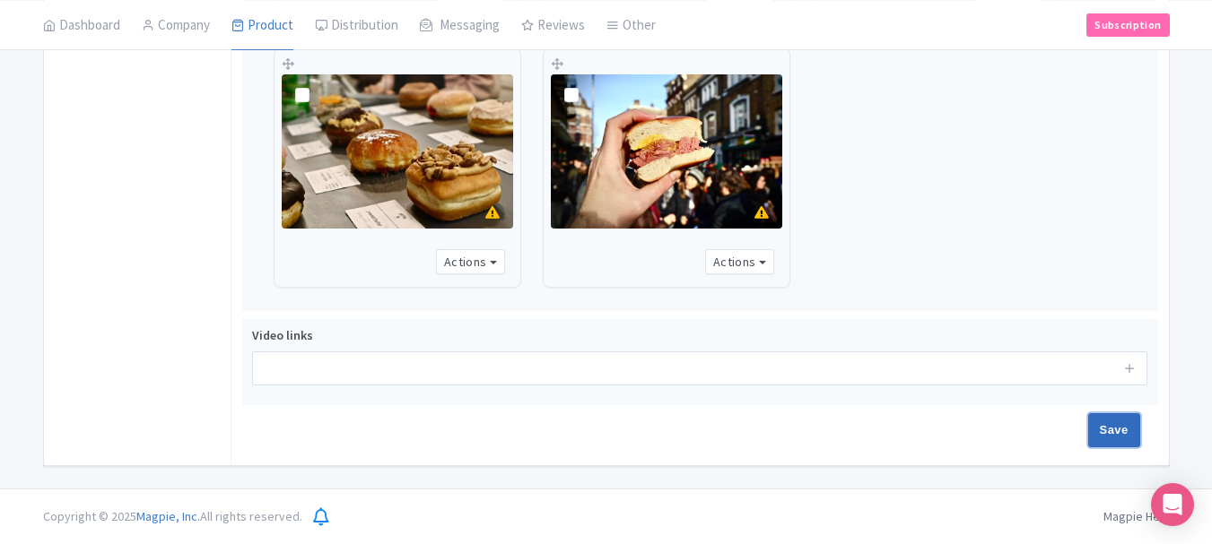
click at [1104, 430] on input "Save" at bounding box center [1114, 430] width 52 height 34
type input "Saving..."
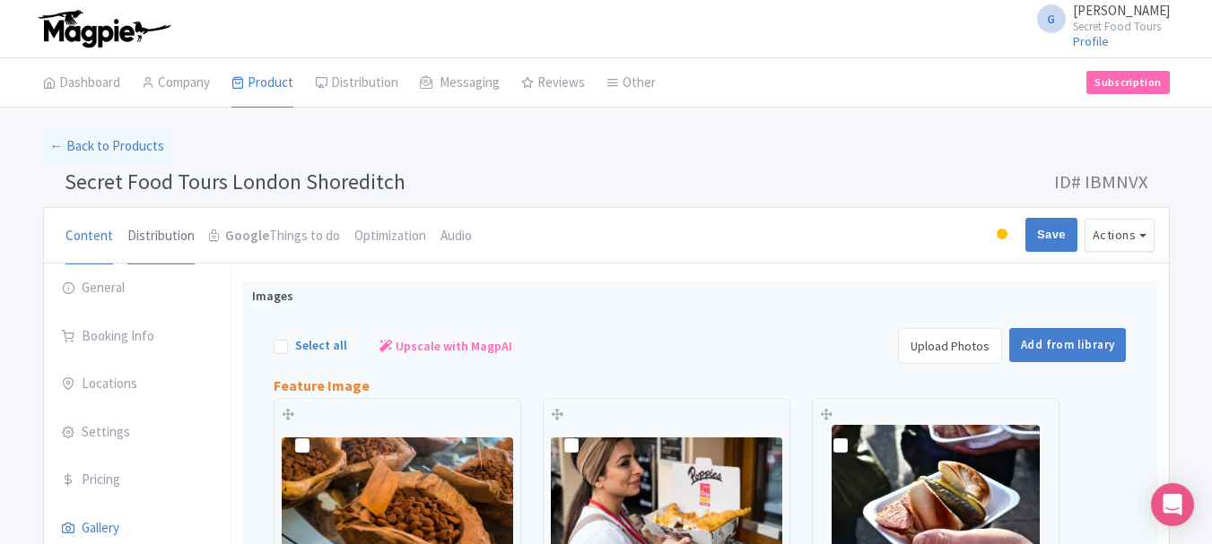
click at [161, 230] on link "Distribution" at bounding box center [160, 236] width 67 height 57
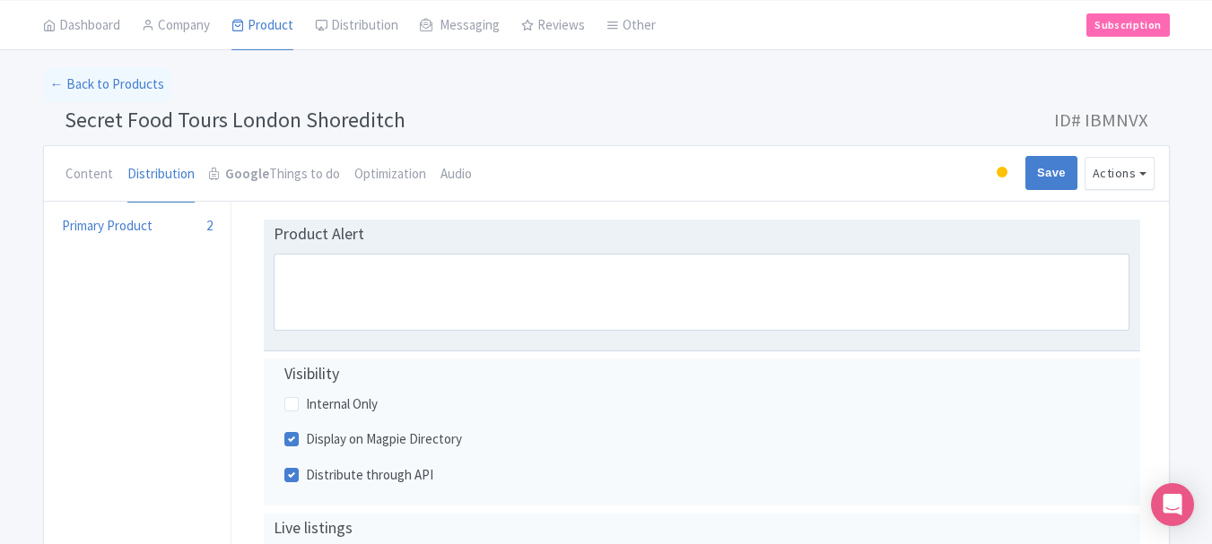
scroll to position [142, 0]
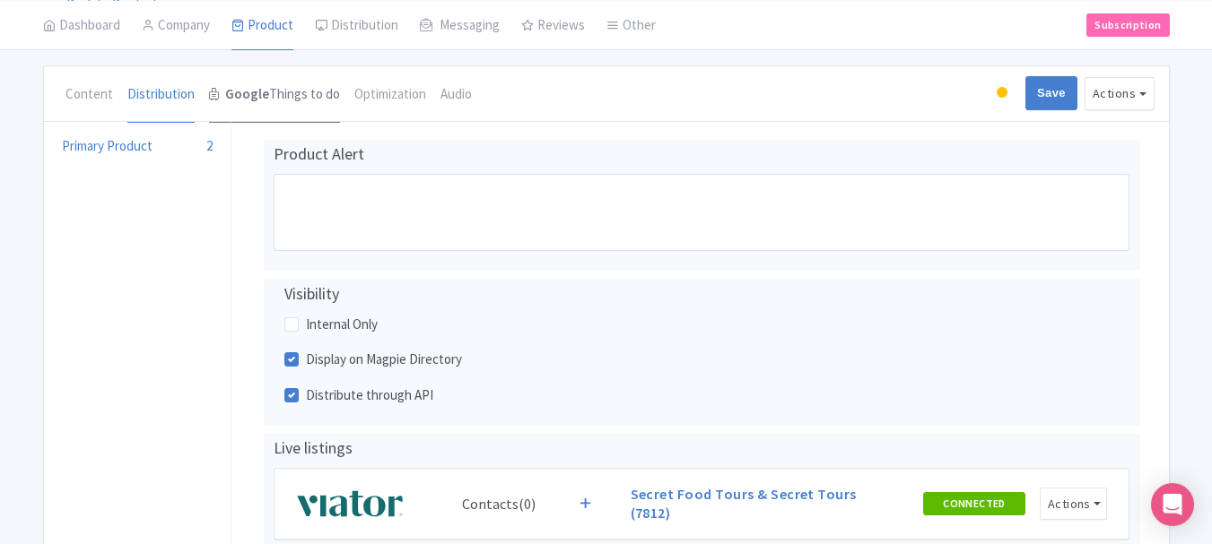
click at [313, 97] on link "Google Things to do" at bounding box center [274, 94] width 131 height 57
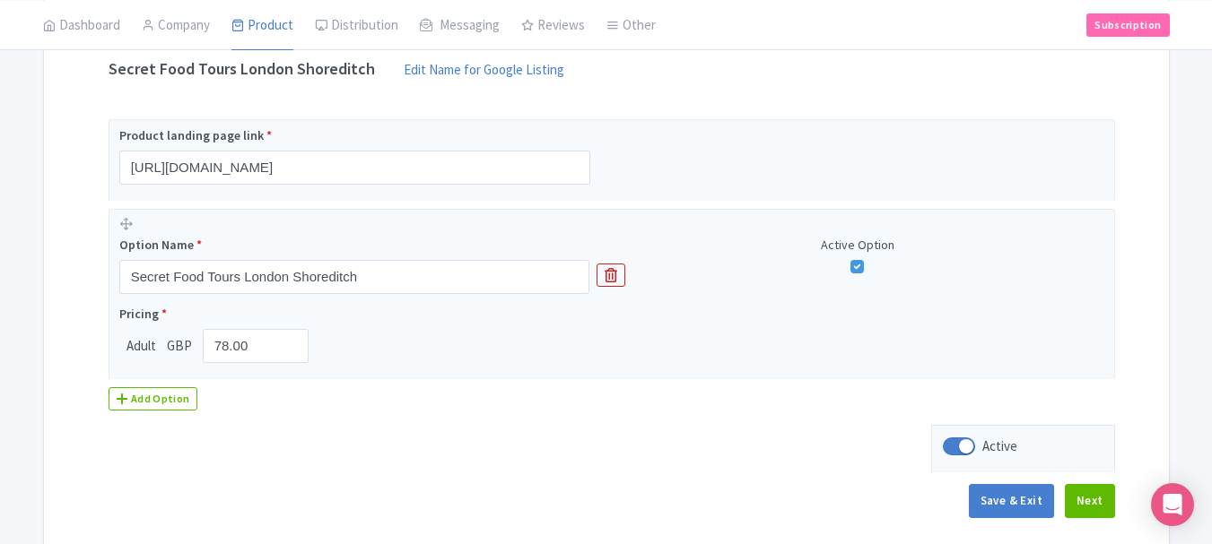
scroll to position [384, 0]
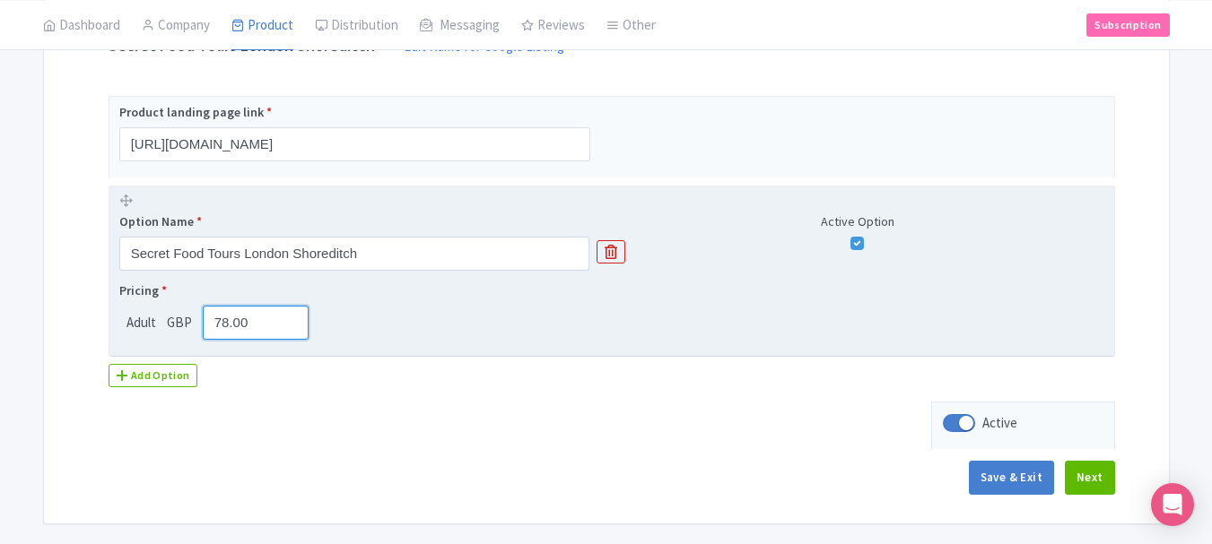
drag, startPoint x: 226, startPoint y: 323, endPoint x: 193, endPoint y: 328, distance: 33.6
click at [193, 328] on div "Adult GBP 78.00" at bounding box center [217, 323] width 197 height 34
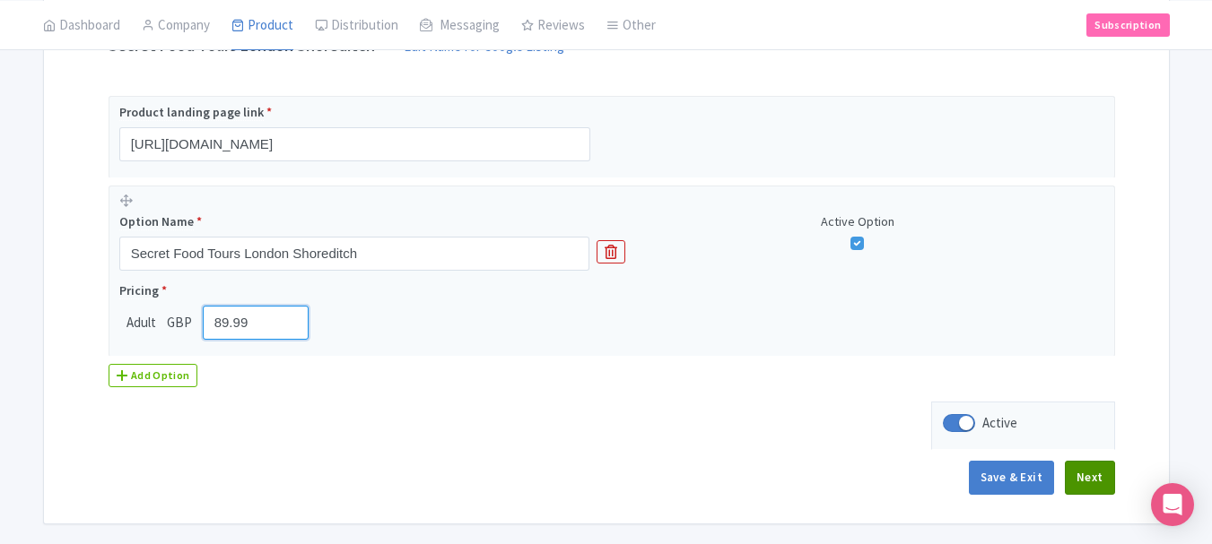
type input "89.99"
click at [1089, 482] on button "Next" at bounding box center [1090, 478] width 50 height 34
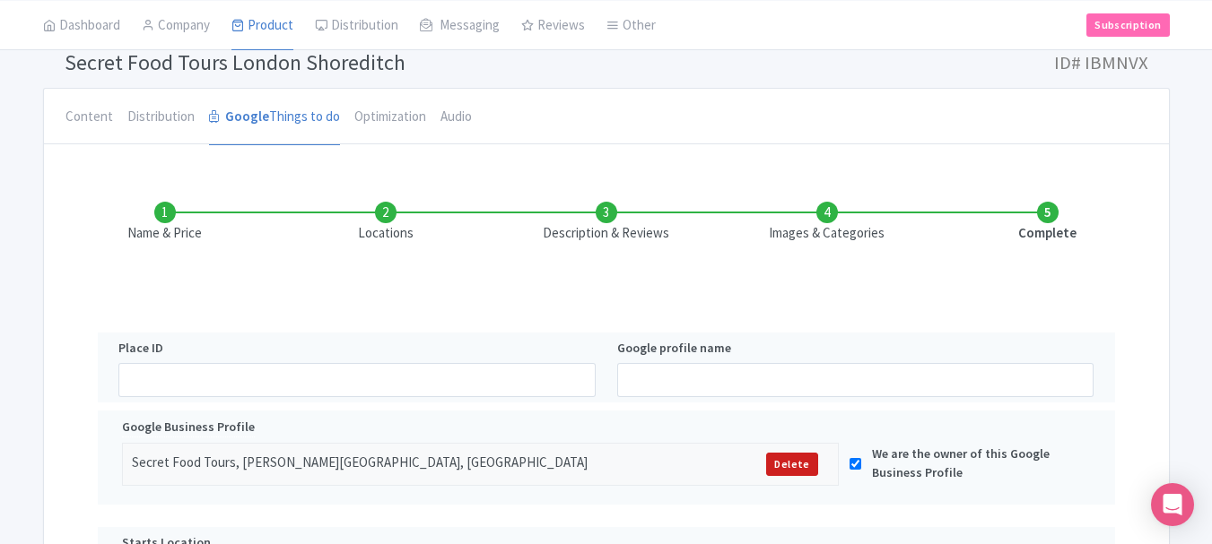
scroll to position [123, 0]
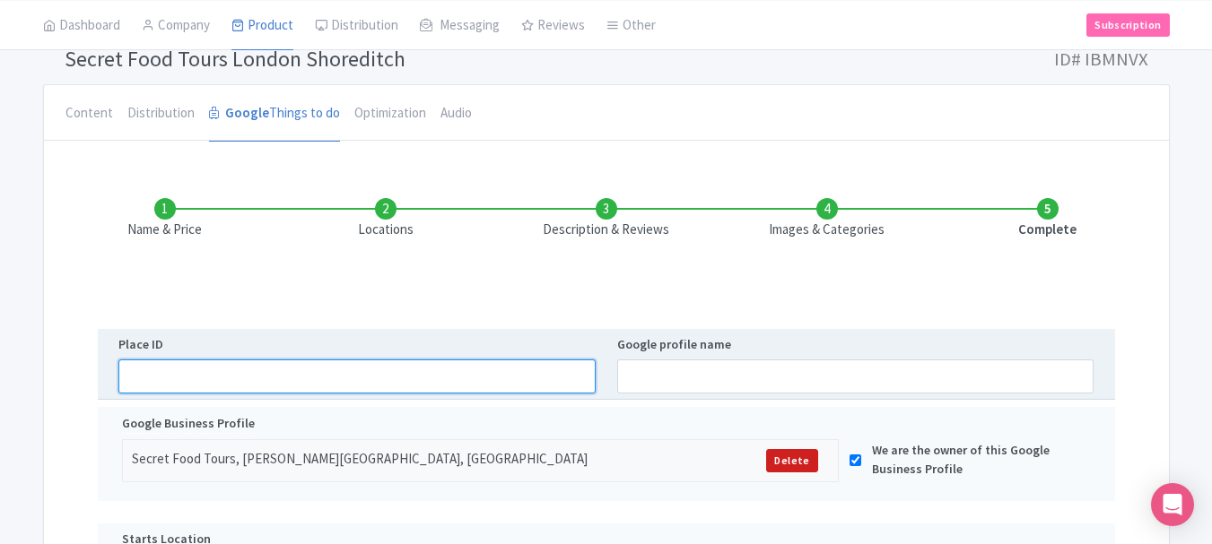
click at [448, 381] on input "text" at bounding box center [356, 377] width 477 height 34
paste input "https://share.google/fvOYxxH64Bms8yF1l"
type input "https://share.google/fvOYxxH64Bms8yF1l"
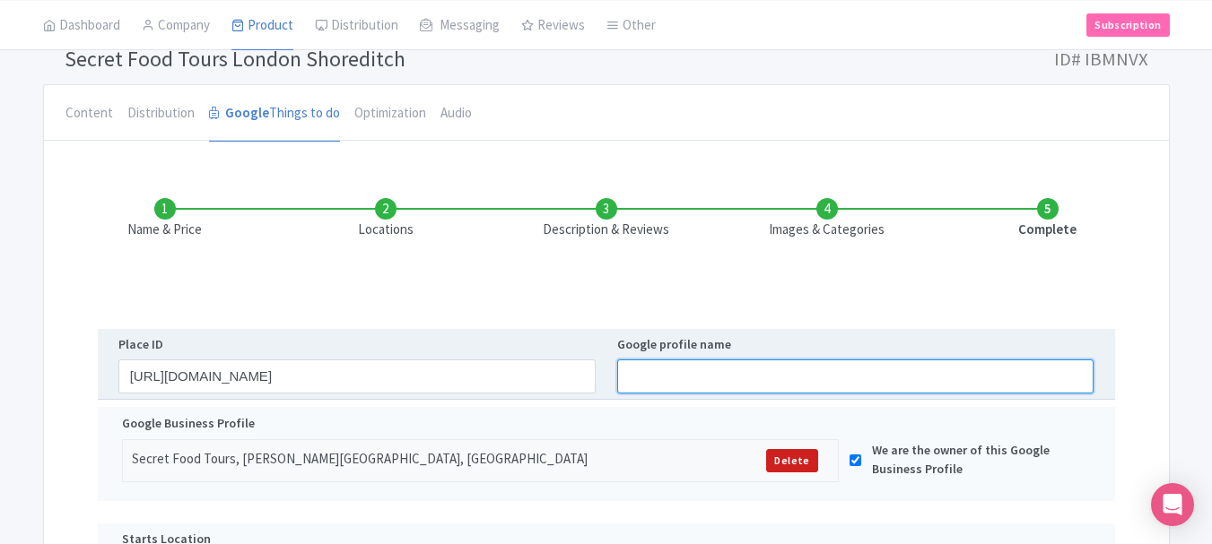
click at [741, 375] on input "text" at bounding box center [855, 377] width 477 height 34
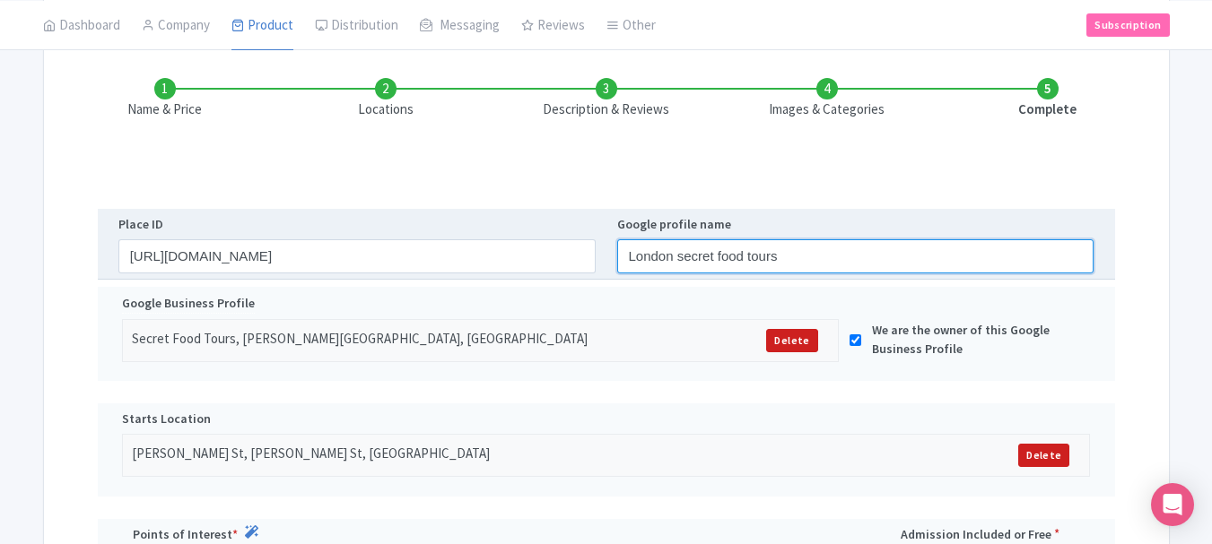
scroll to position [295, 0]
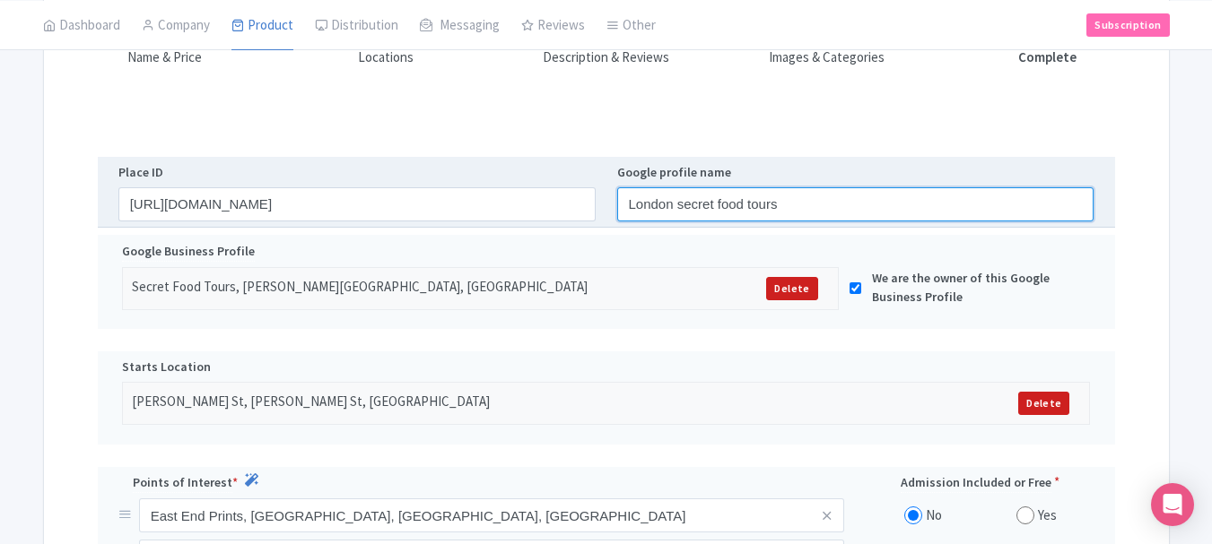
type input "London secret food tours"
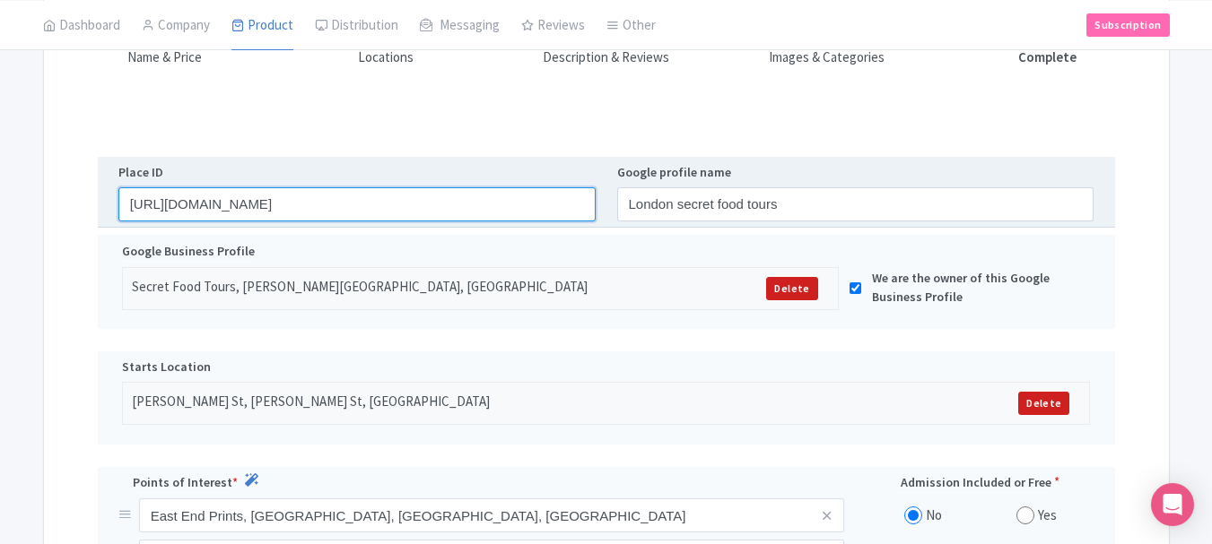
click at [396, 197] on input "https://share.google/fvOYxxH64Bms8yF1l" at bounding box center [356, 204] width 477 height 34
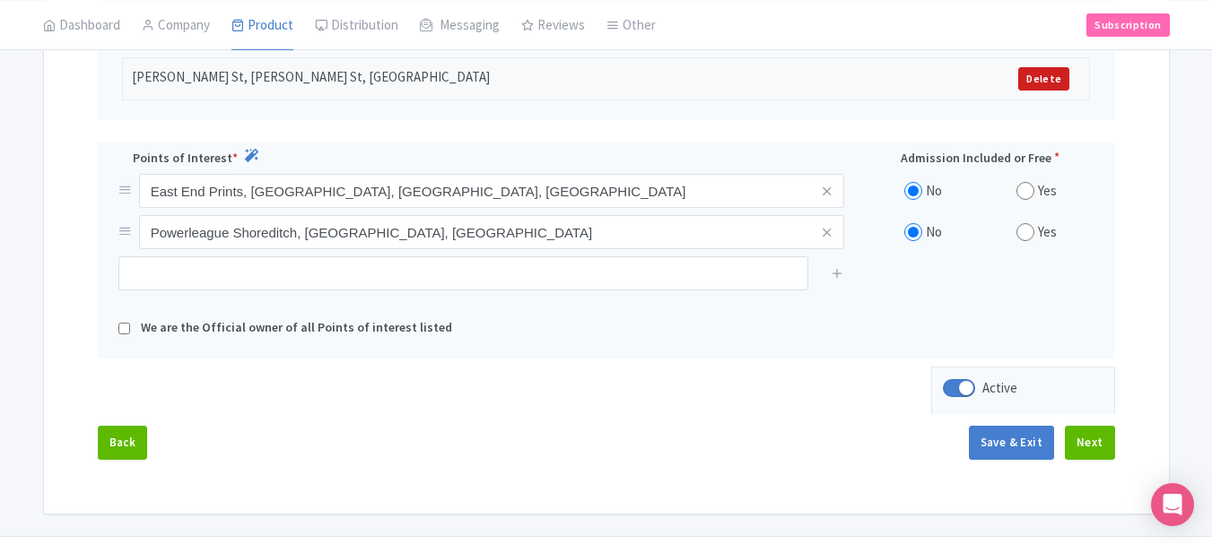
scroll to position [667, 0]
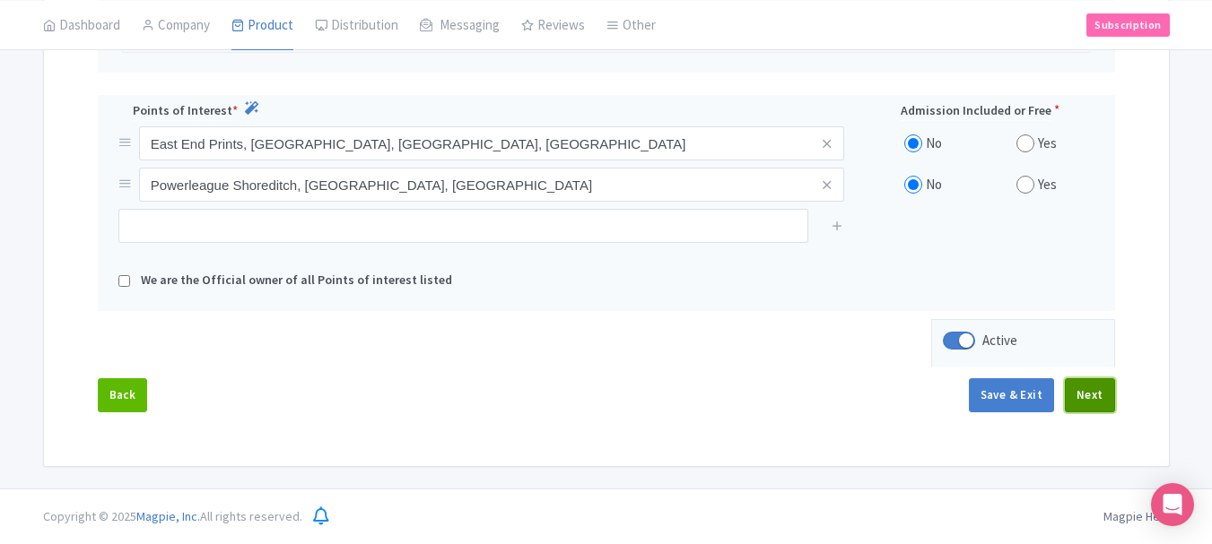
click at [1085, 390] on button "Next" at bounding box center [1090, 395] width 50 height 34
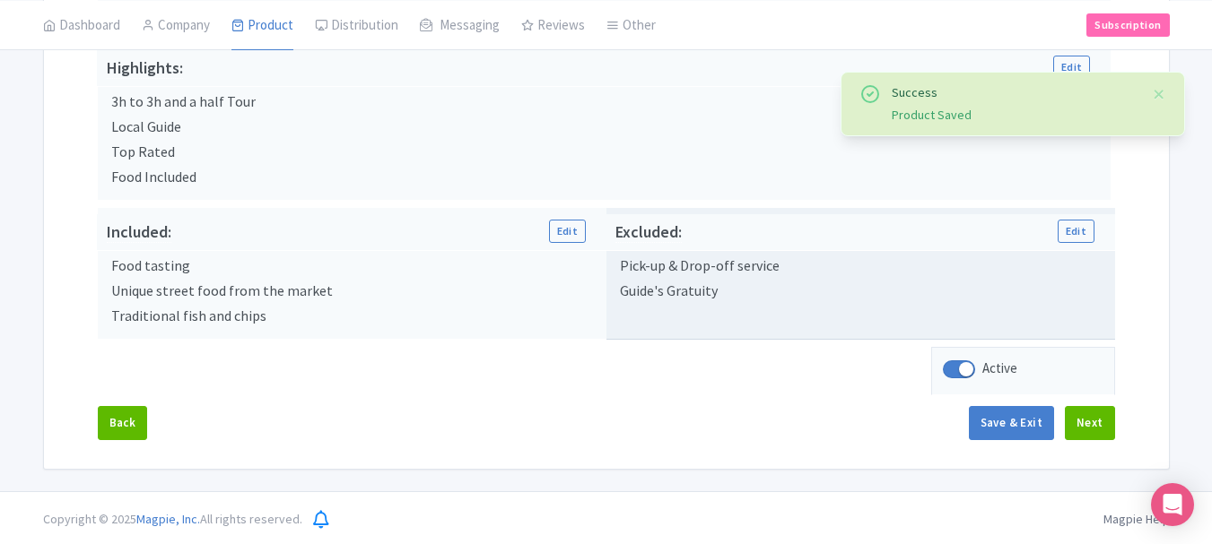
scroll to position [674, 0]
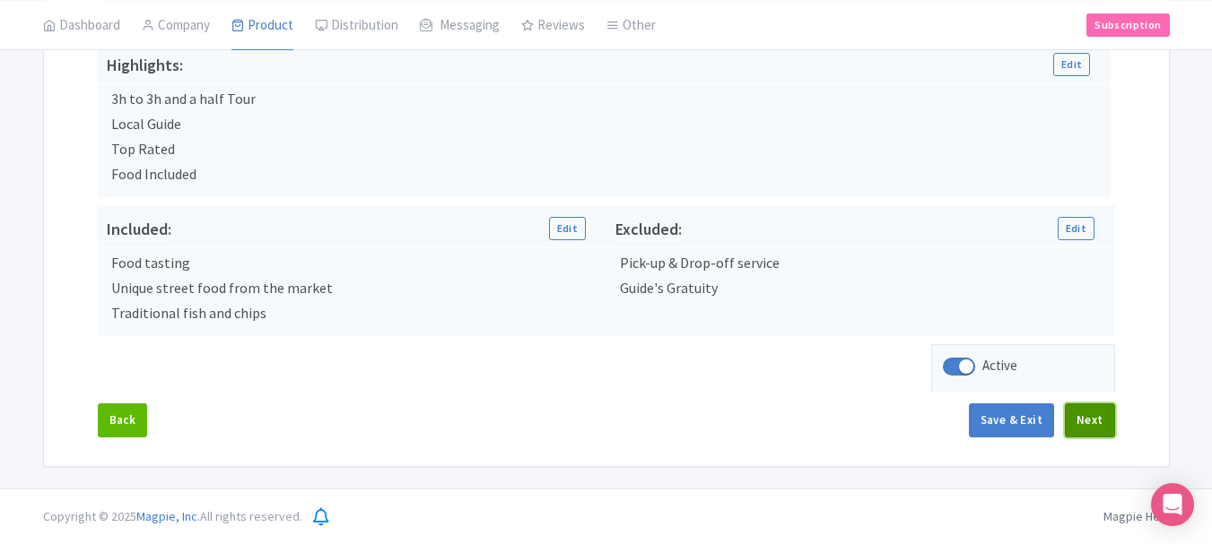
click at [1097, 412] on button "Next" at bounding box center [1090, 421] width 50 height 34
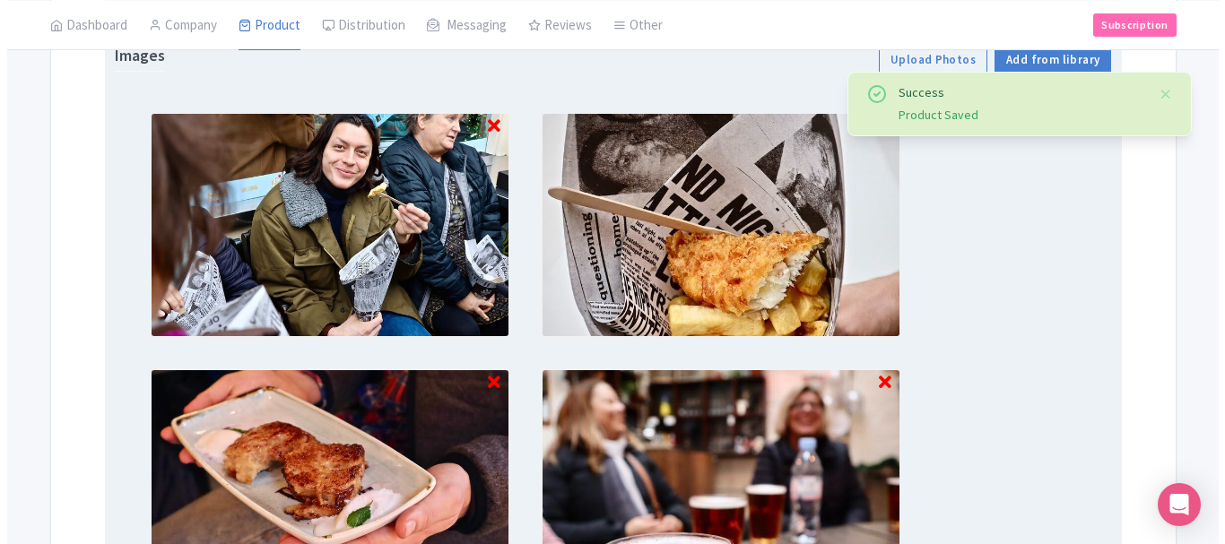
scroll to position [809, 0]
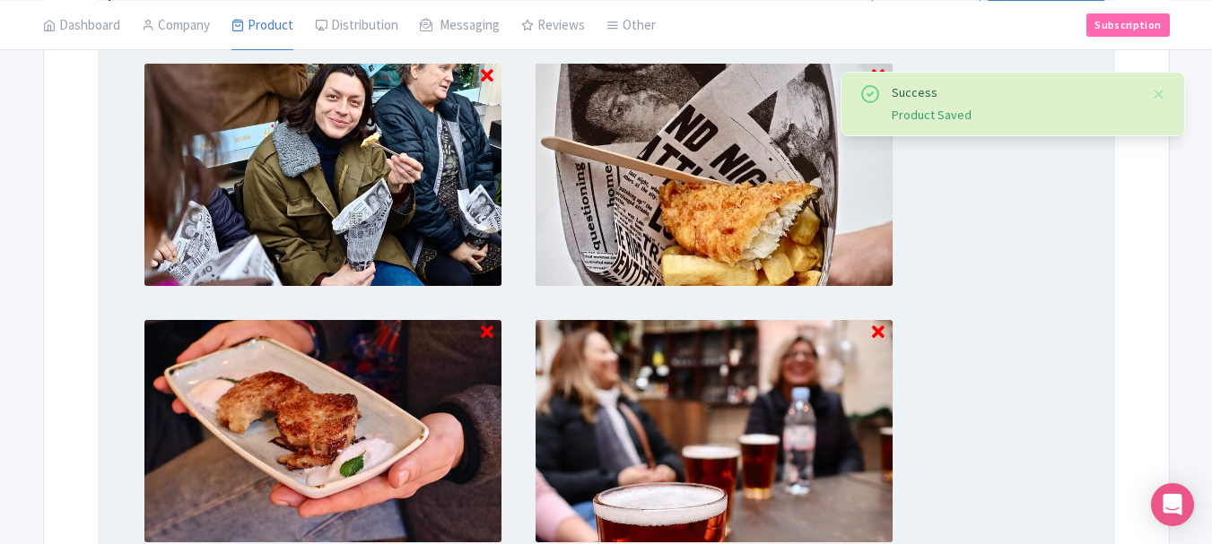
click at [483, 335] on icon at bounding box center [487, 333] width 13 height 18
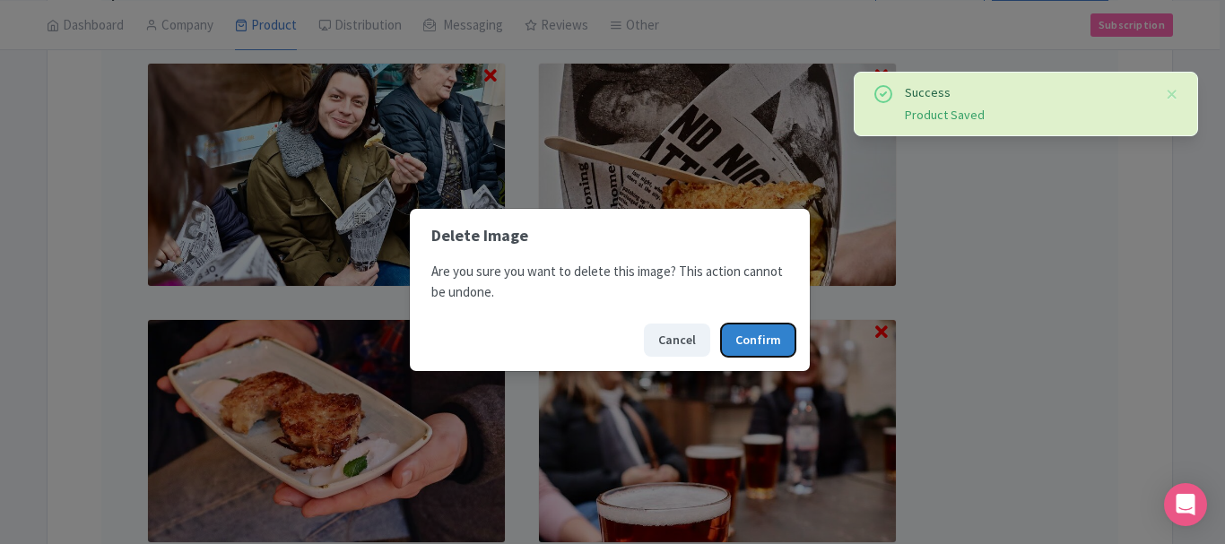
click at [744, 337] on button "Confirm" at bounding box center [758, 340] width 74 height 33
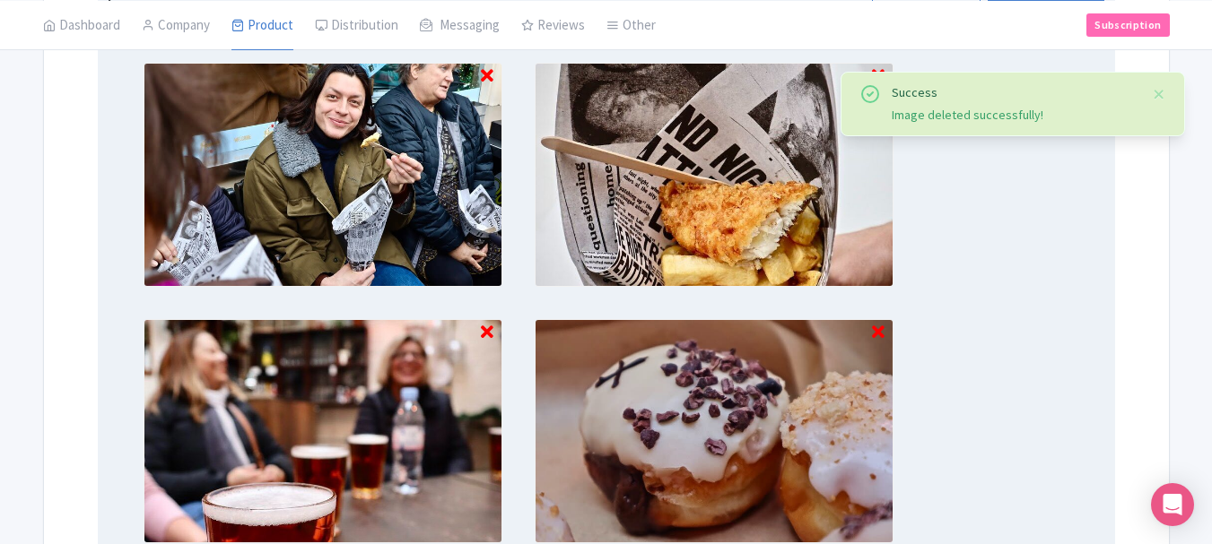
click at [878, 331] on icon at bounding box center [878, 333] width 13 height 18
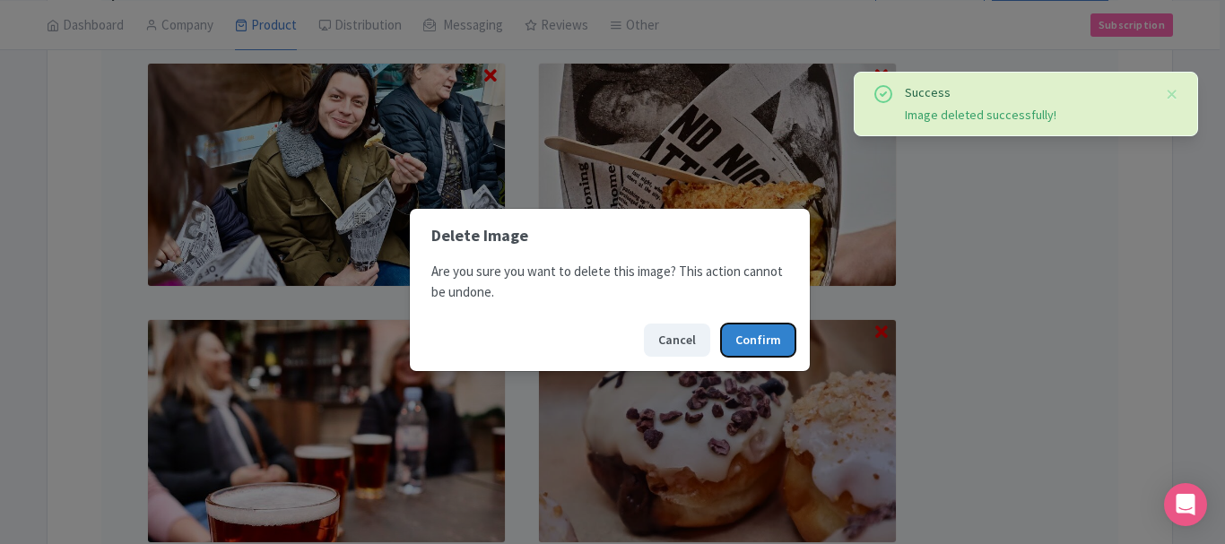
click at [761, 334] on button "Confirm" at bounding box center [758, 340] width 74 height 33
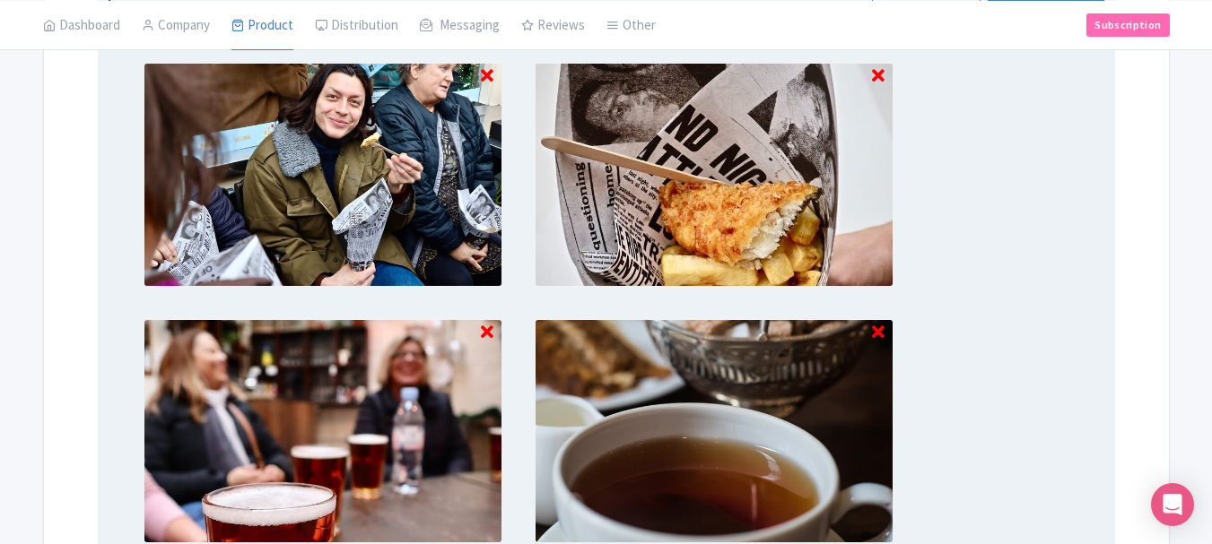
click at [885, 330] on img at bounding box center [714, 431] width 359 height 224
click at [872, 330] on icon at bounding box center [878, 333] width 13 height 18
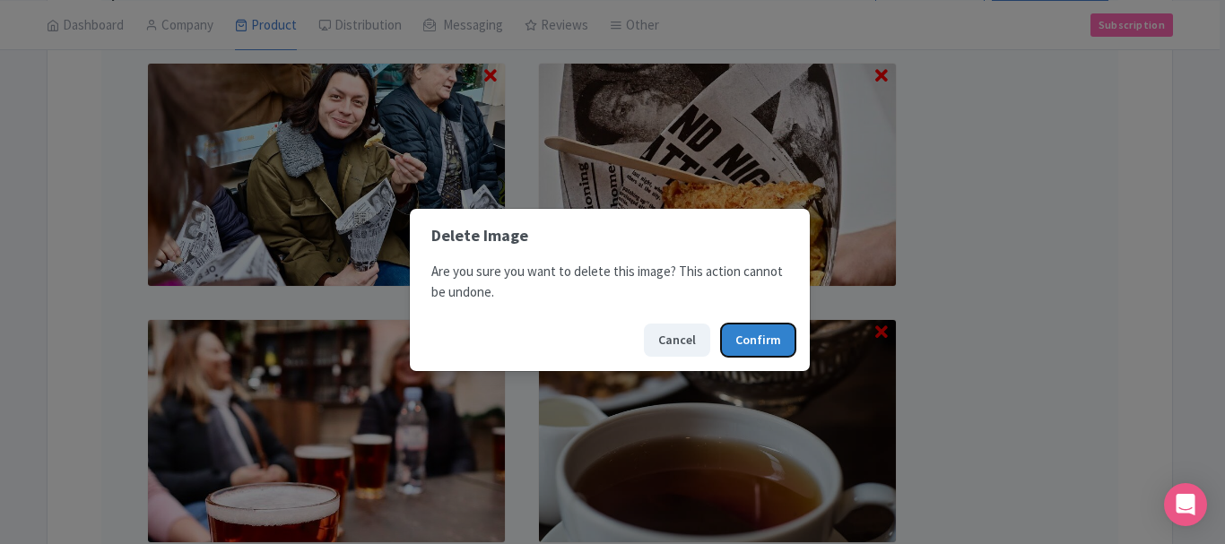
click at [752, 339] on button "Confirm" at bounding box center [758, 340] width 74 height 33
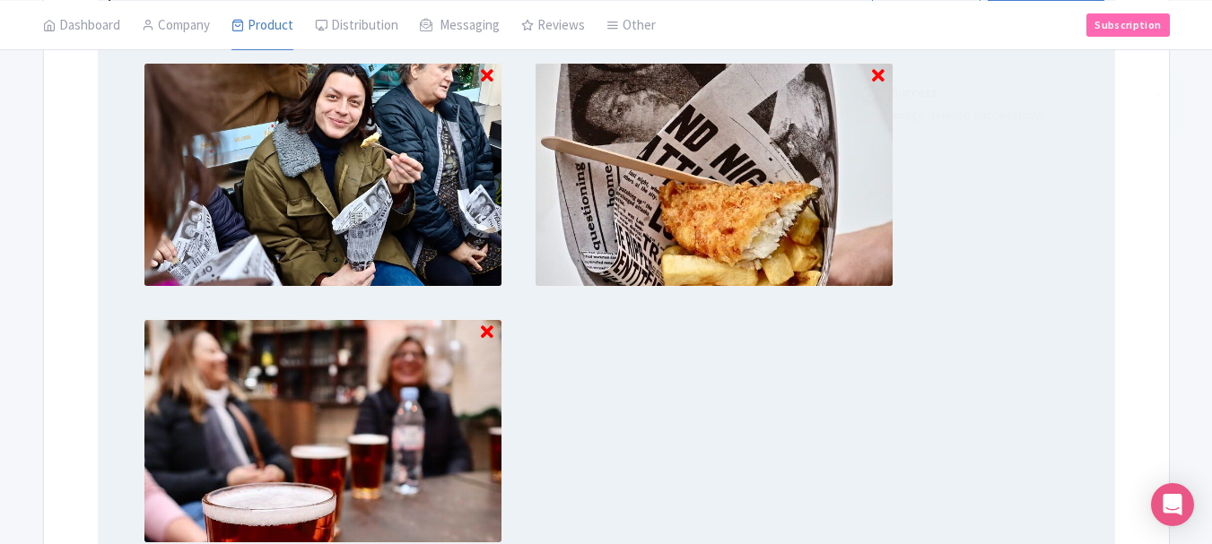
click at [485, 335] on icon at bounding box center [487, 333] width 13 height 18
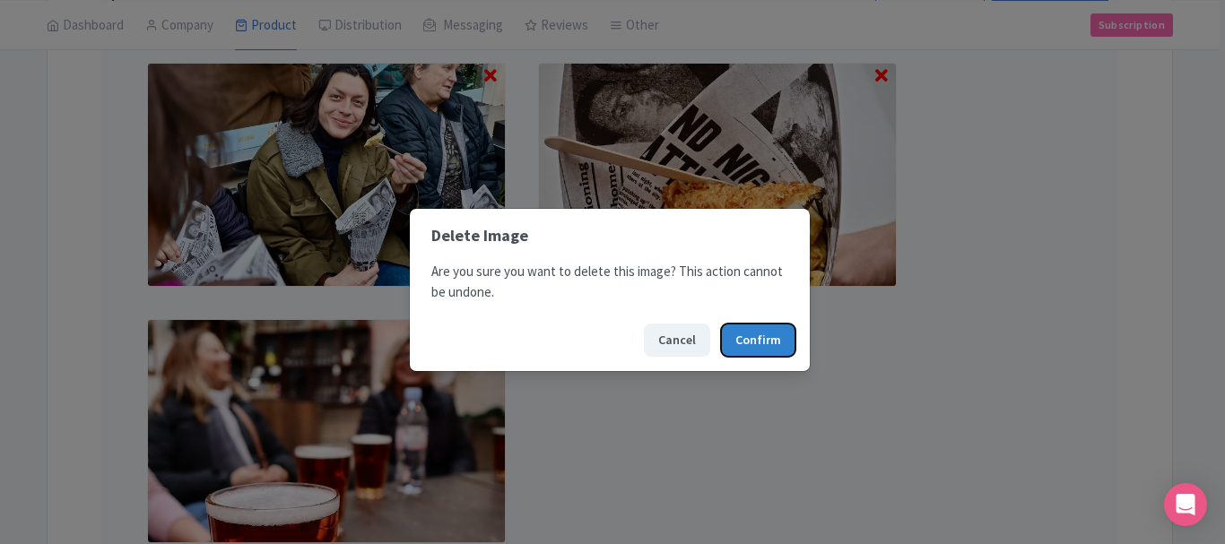
click at [764, 332] on button "Confirm" at bounding box center [758, 340] width 74 height 33
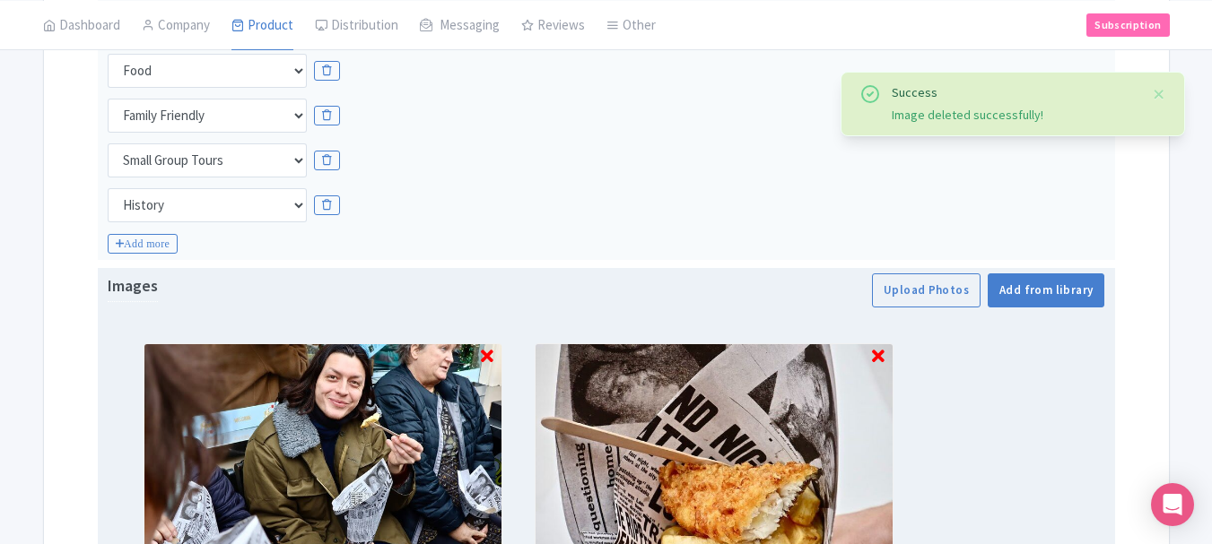
scroll to position [526, 0]
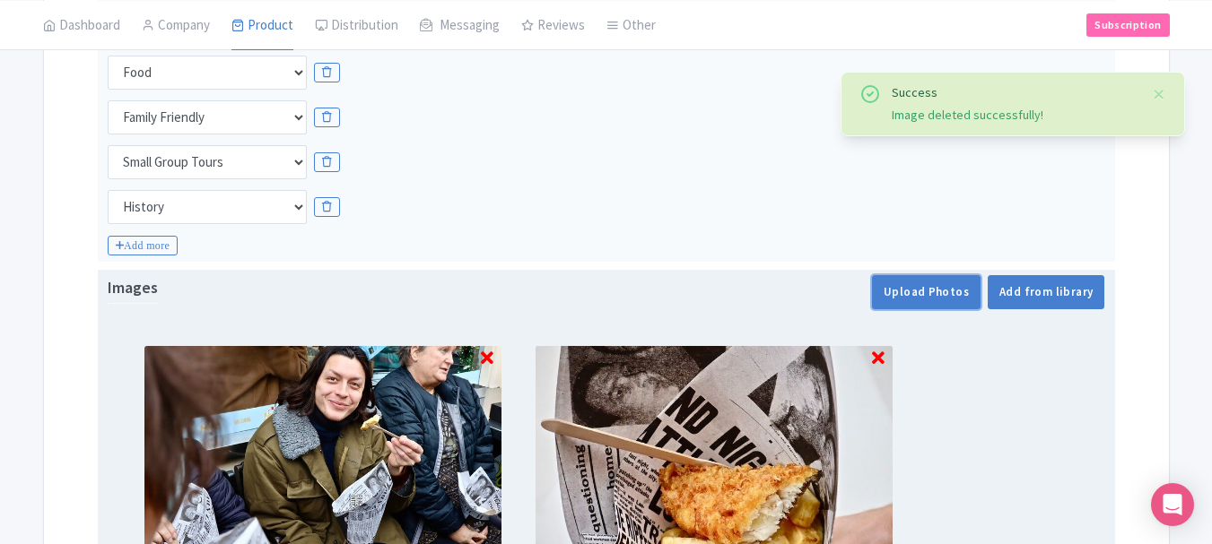
click at [957, 298] on button "Upload Photos" at bounding box center [926, 292] width 109 height 34
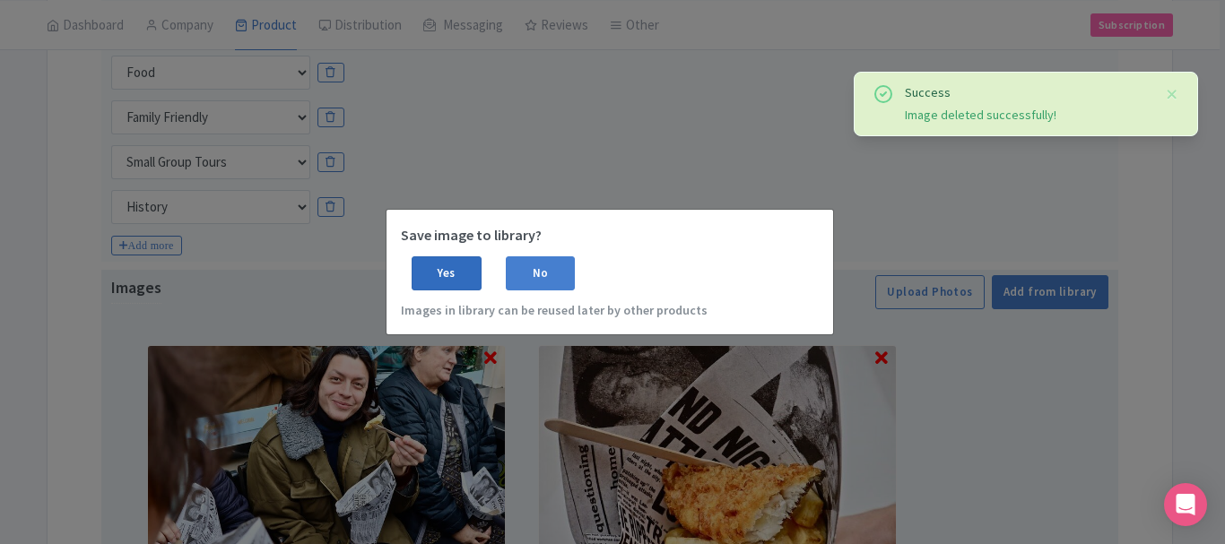
click at [455, 276] on div "Yes" at bounding box center [447, 273] width 70 height 34
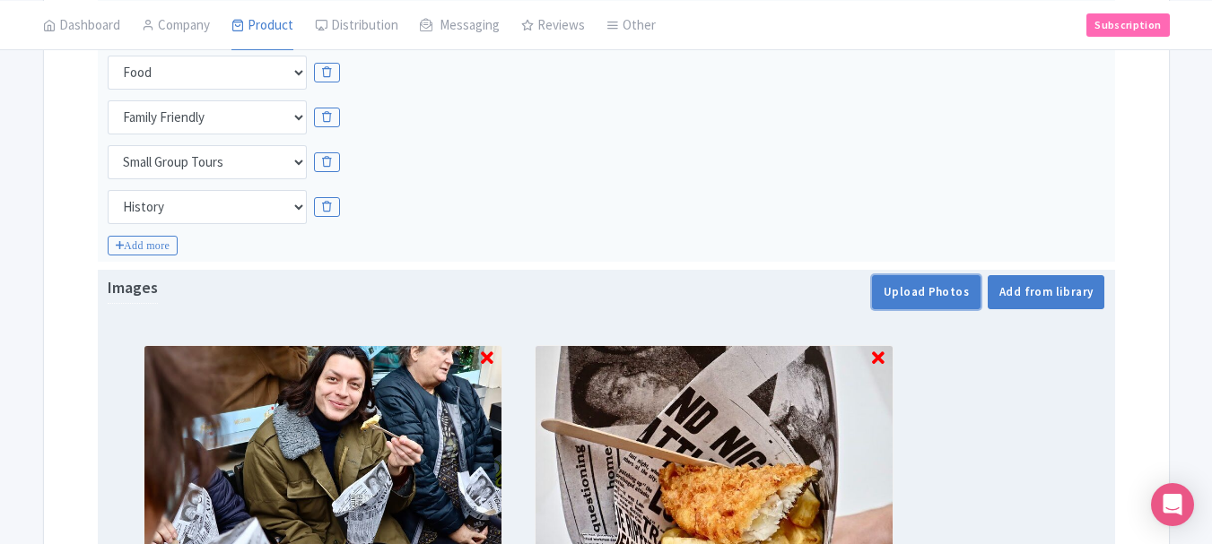
click at [900, 283] on button "Upload Photos" at bounding box center [926, 292] width 109 height 34
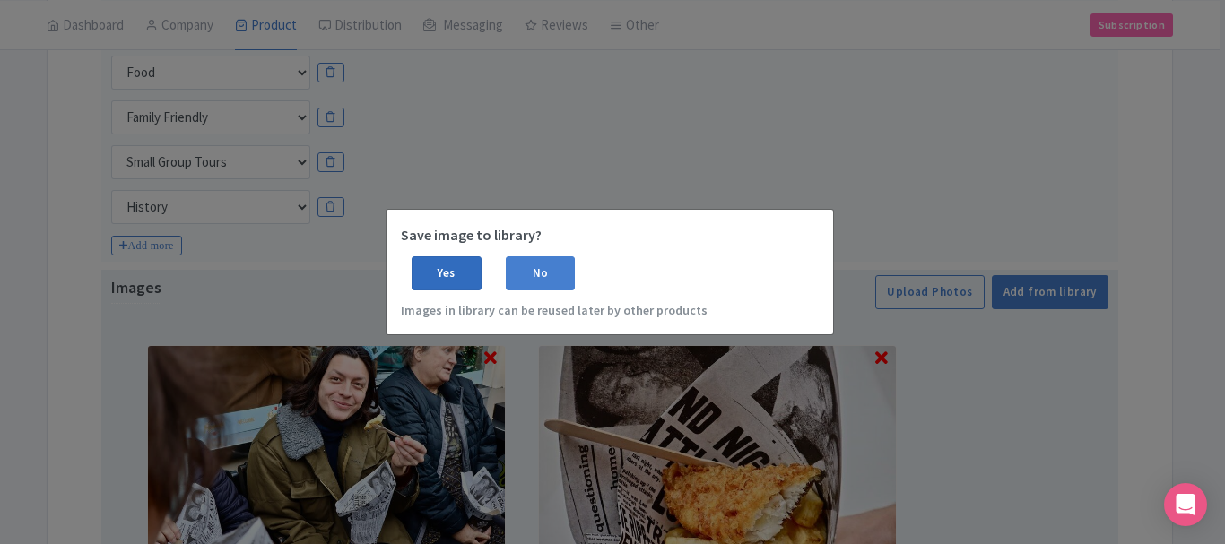
drag, startPoint x: 433, startPoint y: 268, endPoint x: 443, endPoint y: 267, distance: 9.9
click at [443, 267] on div "Yes" at bounding box center [447, 273] width 70 height 34
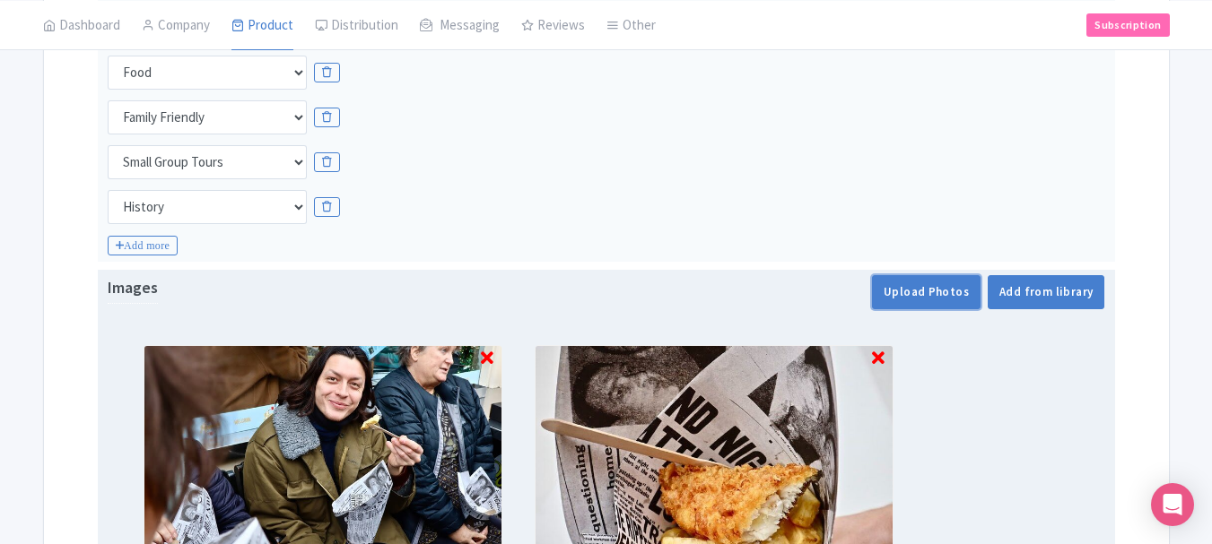
click at [926, 299] on button "Upload Photos" at bounding box center [926, 292] width 109 height 34
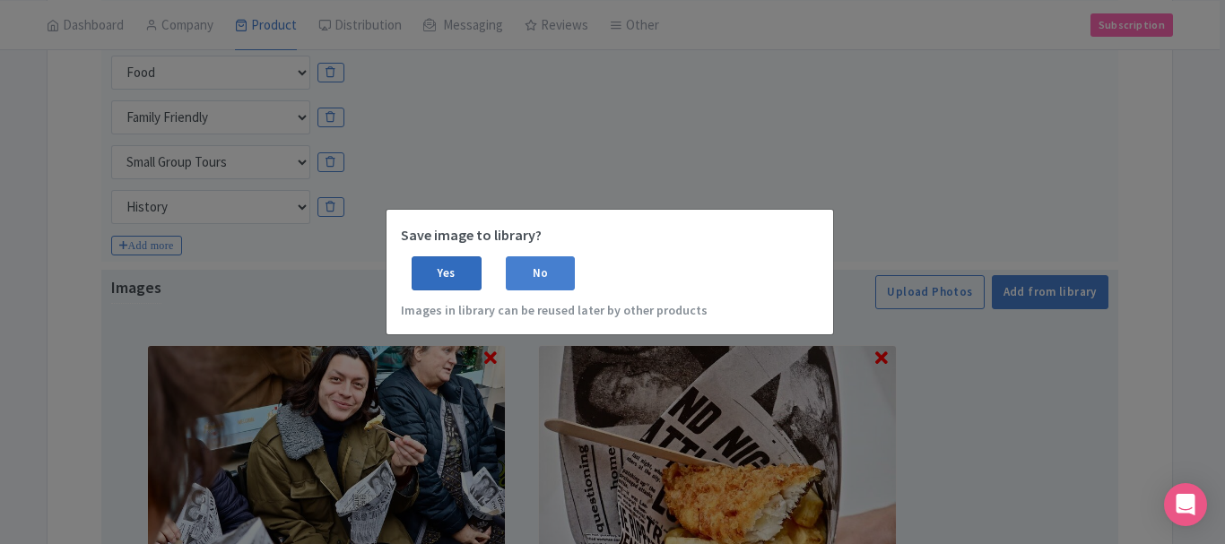
click at [454, 272] on div "Yes" at bounding box center [447, 273] width 70 height 34
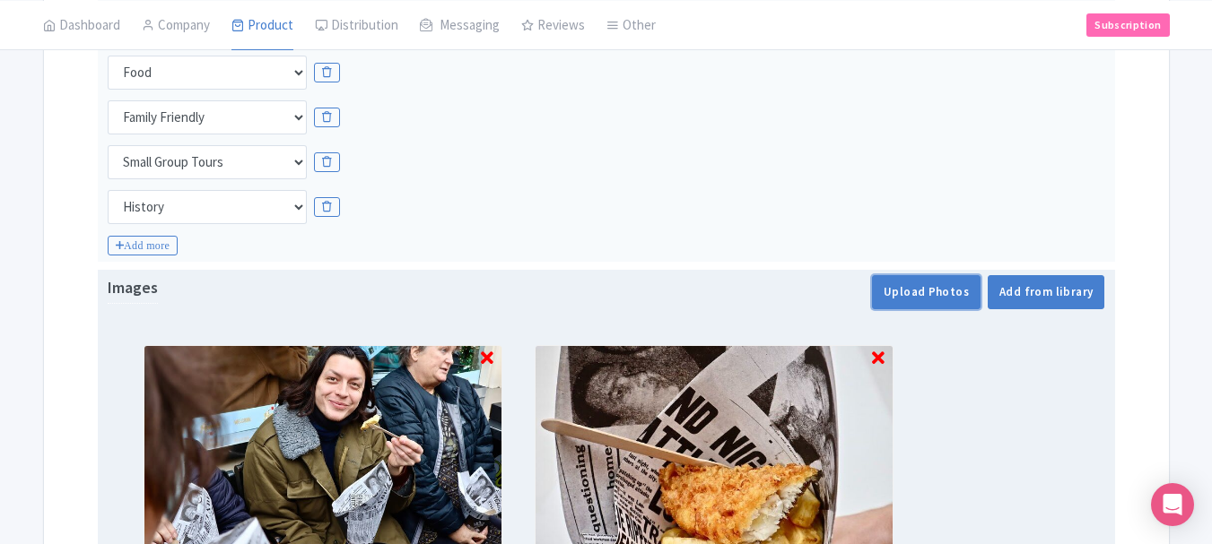
click at [935, 306] on button "Upload Photos" at bounding box center [926, 292] width 109 height 34
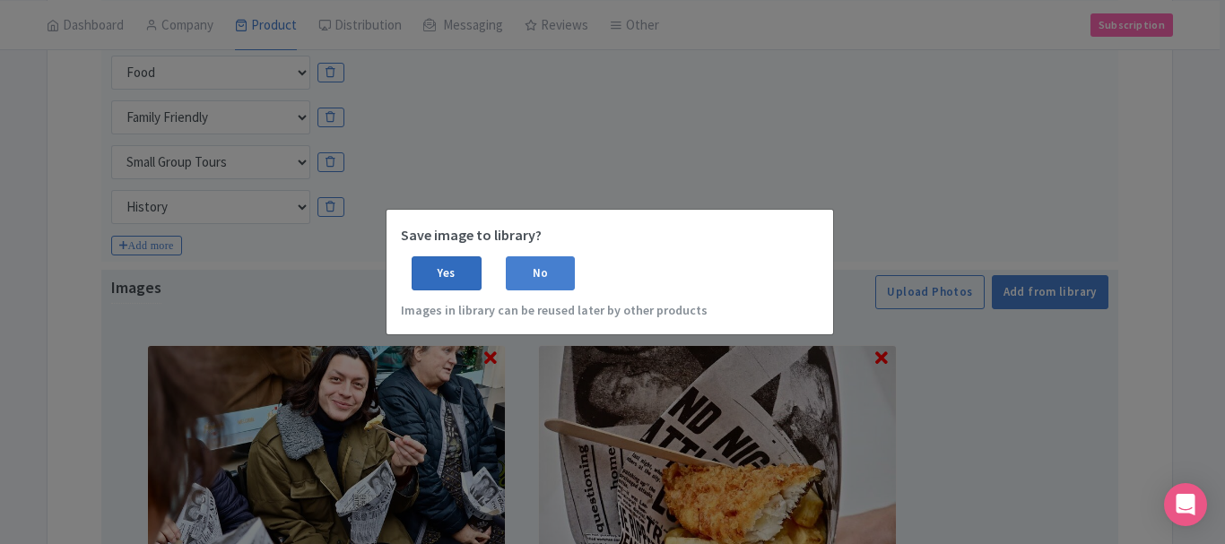
click at [443, 265] on div "Yes" at bounding box center [447, 273] width 70 height 34
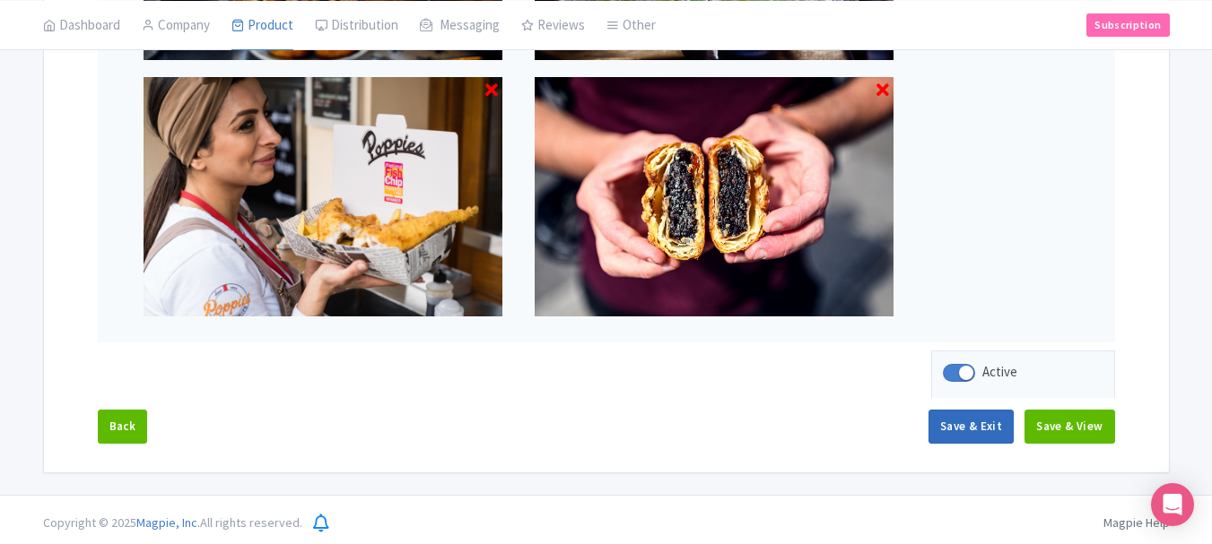
scroll to position [1314, 0]
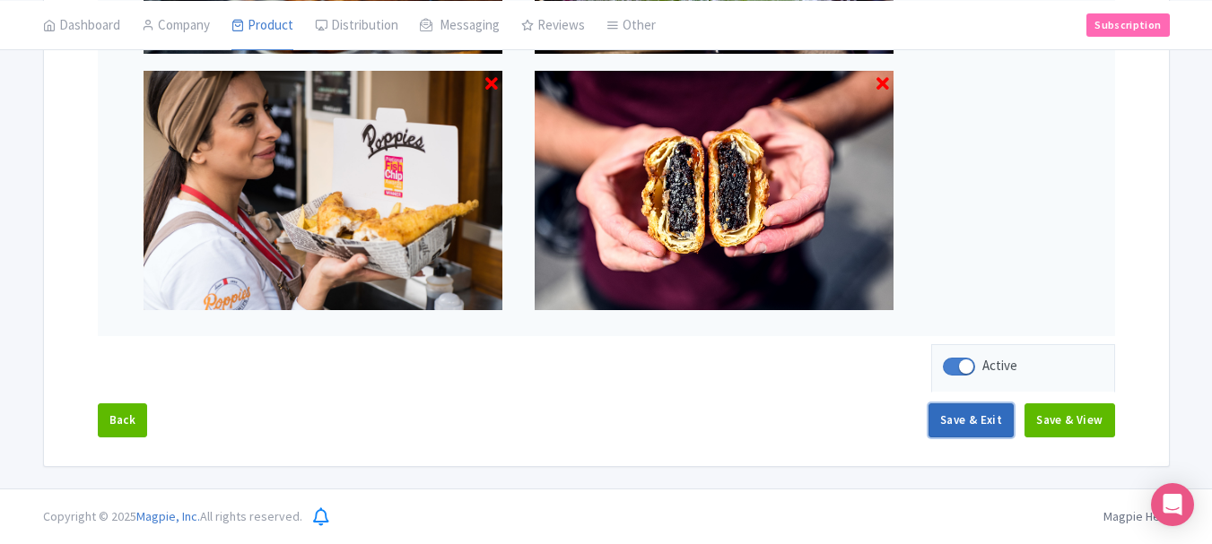
click at [988, 422] on button "Save & Exit" at bounding box center [970, 421] width 85 height 34
